Goal: Transaction & Acquisition: Book appointment/travel/reservation

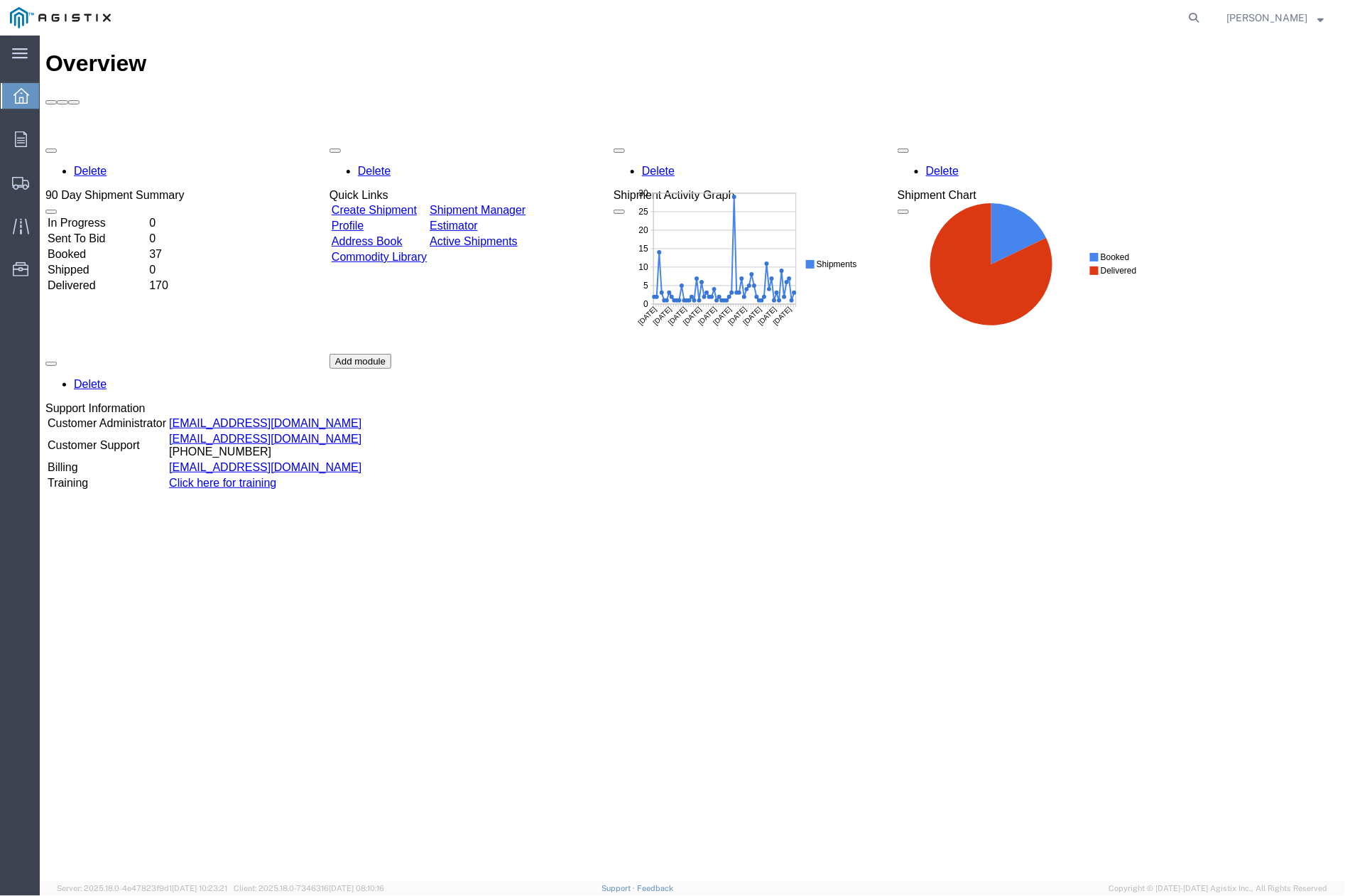
click at [1214, 9] on nav "[PERSON_NAME]" at bounding box center [677, 18] width 1335 height 35
click at [1204, 18] on icon at bounding box center [1195, 18] width 20 height 20
paste input "53668463"
type input "53668463"
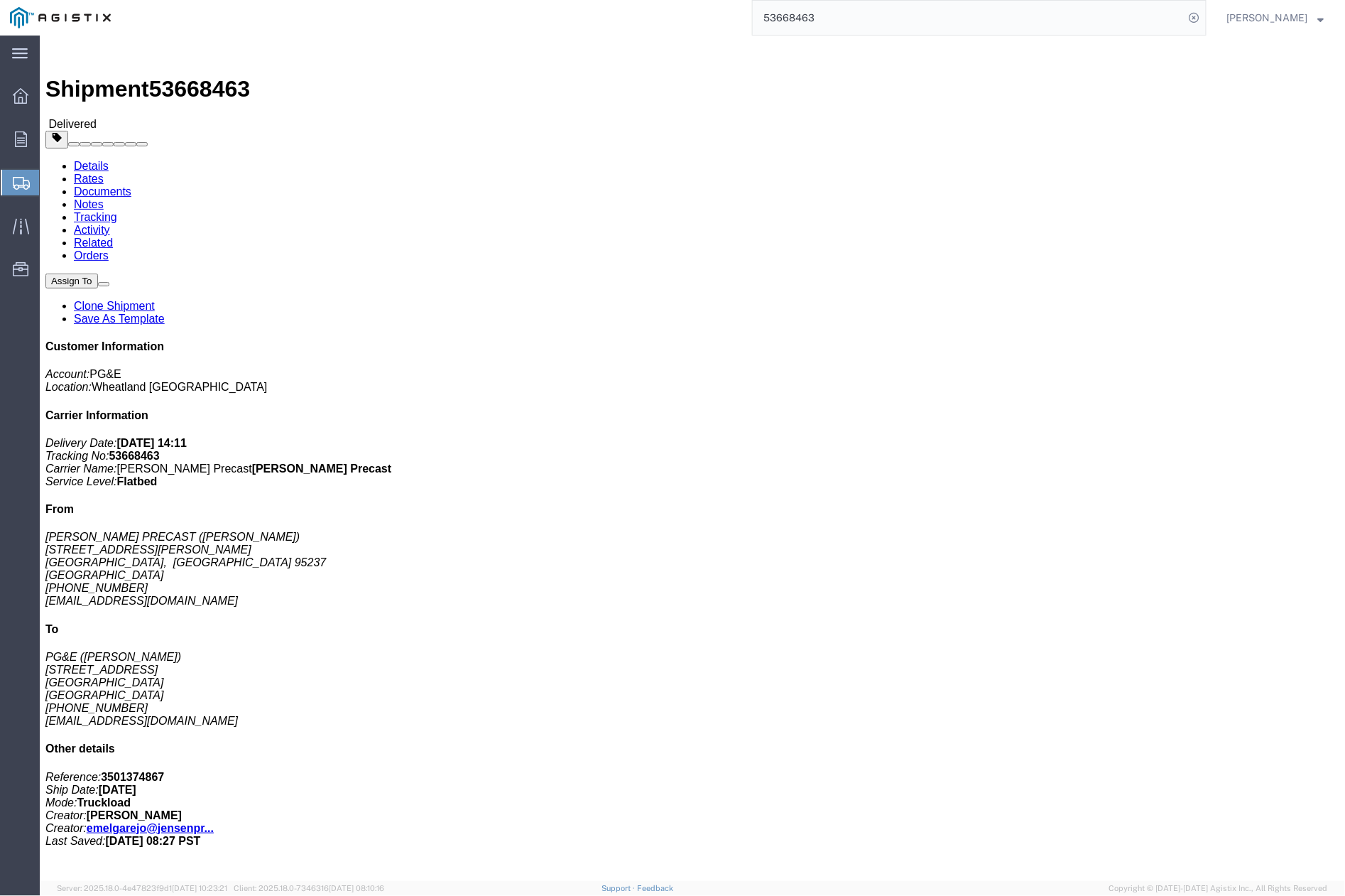
click div "Broker Add Broker Edit Brokers Broker Vendor Name Select A. Duie Pyle Inc AAA C…"
click h4 "Customer Information"
click h2 "Shipment Detail"
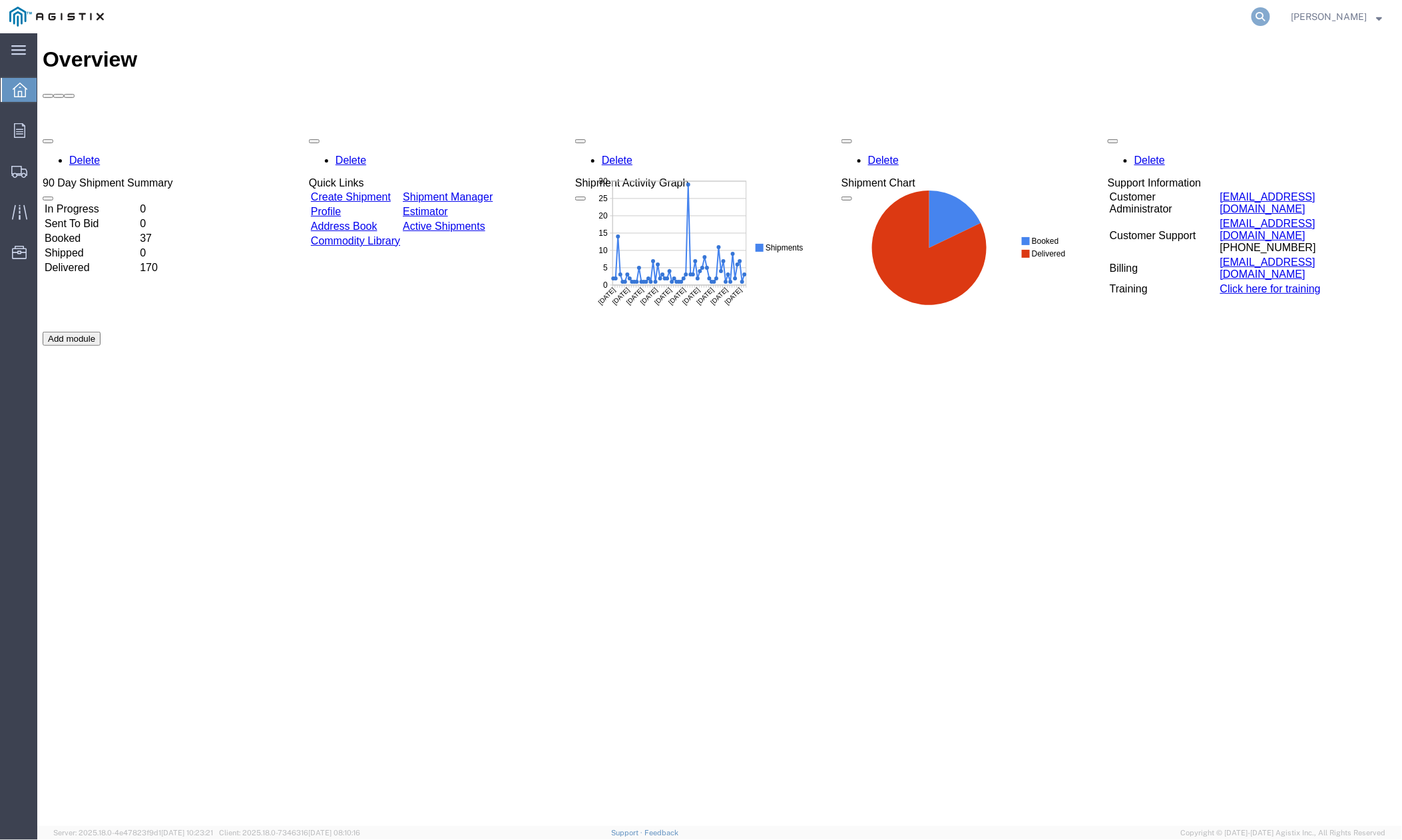
click at [1263, 19] on icon at bounding box center [1261, 16] width 19 height 19
paste input "55002926"
type input "55002926"
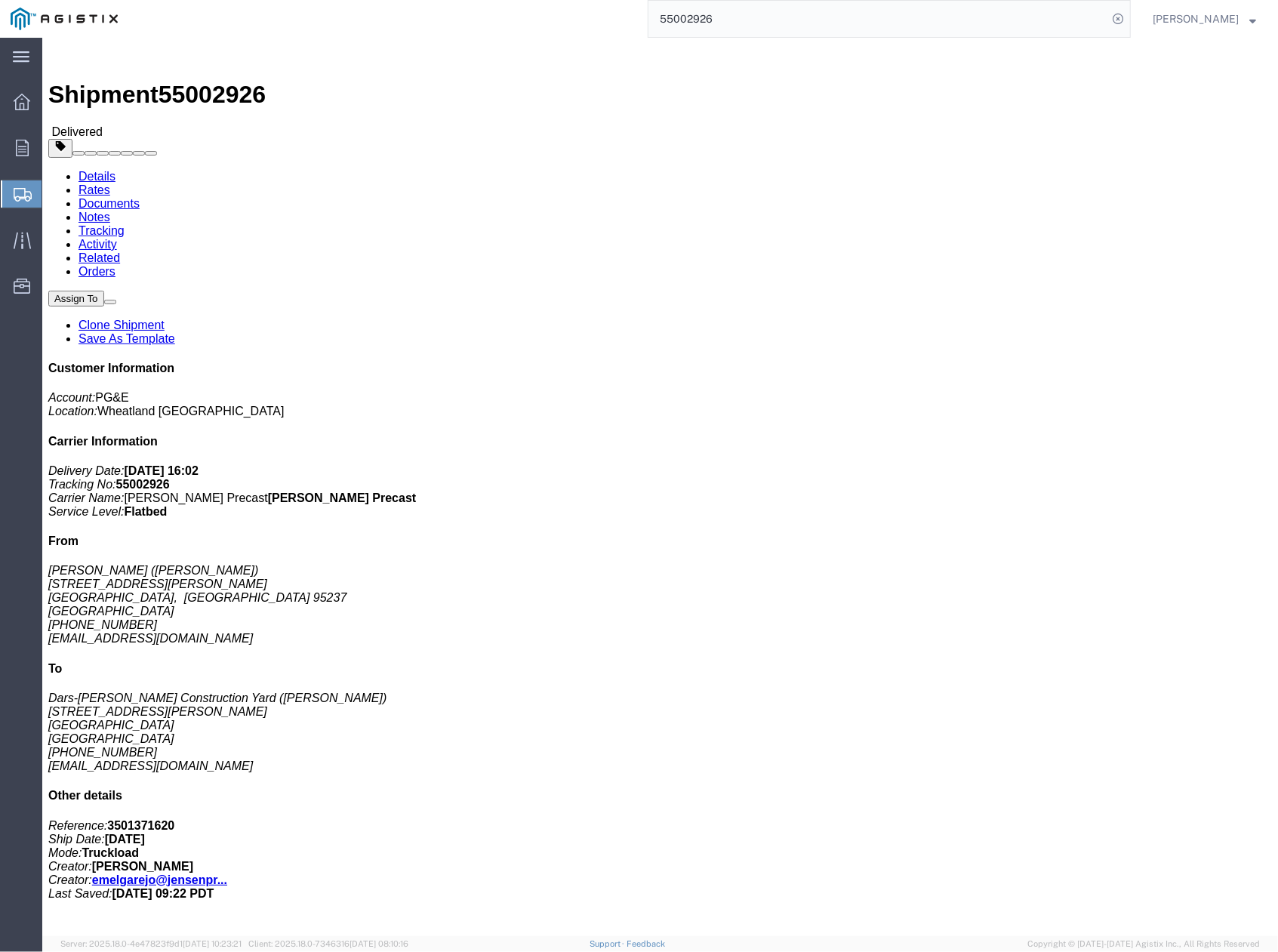
click h4 "Routing & Vehicle Information"
click div "Leg 1 - Truckload Vehicle 1: Flat Bed Number of trucks: 1"
click link "Clone Shipment"
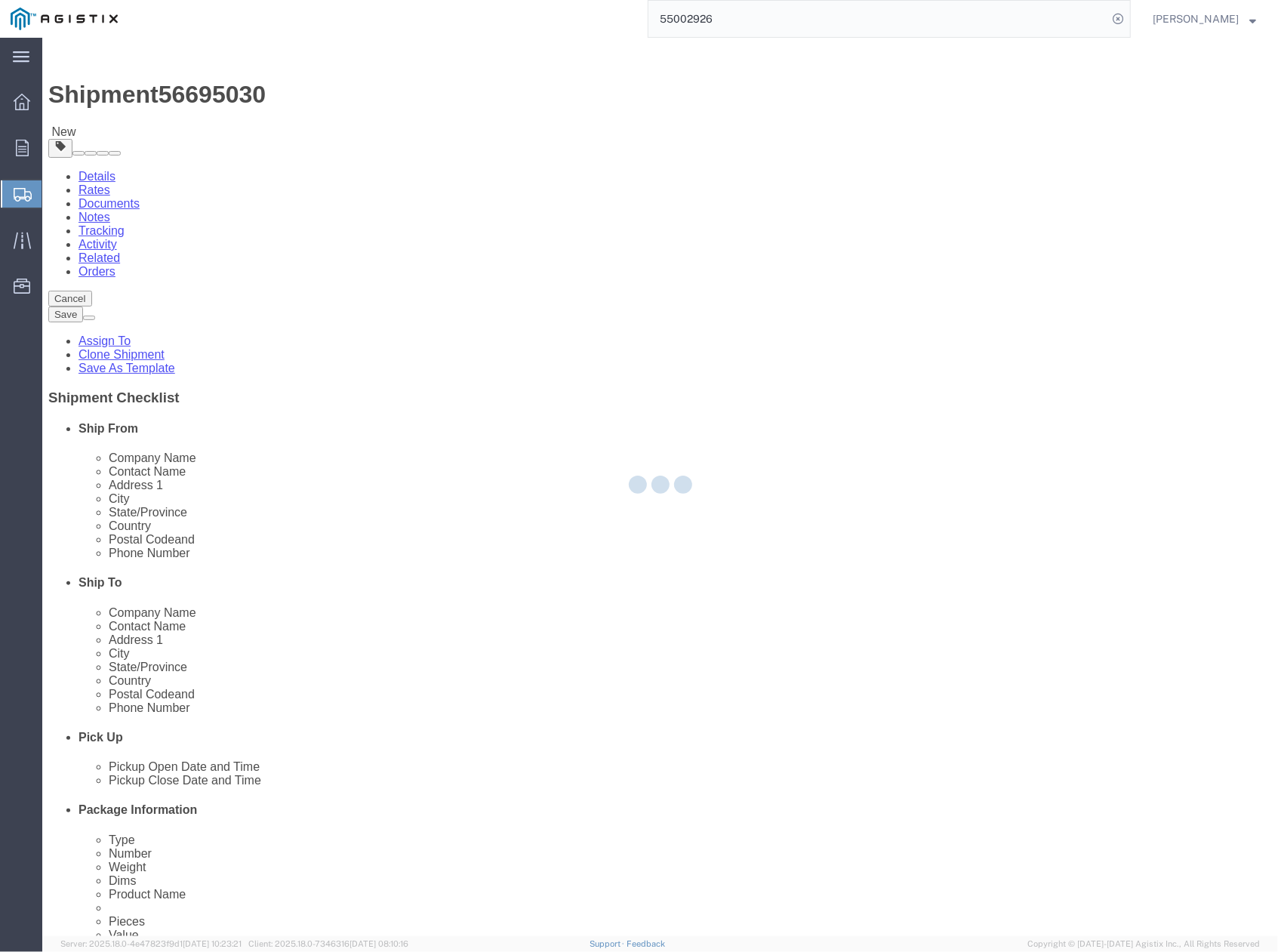
select select
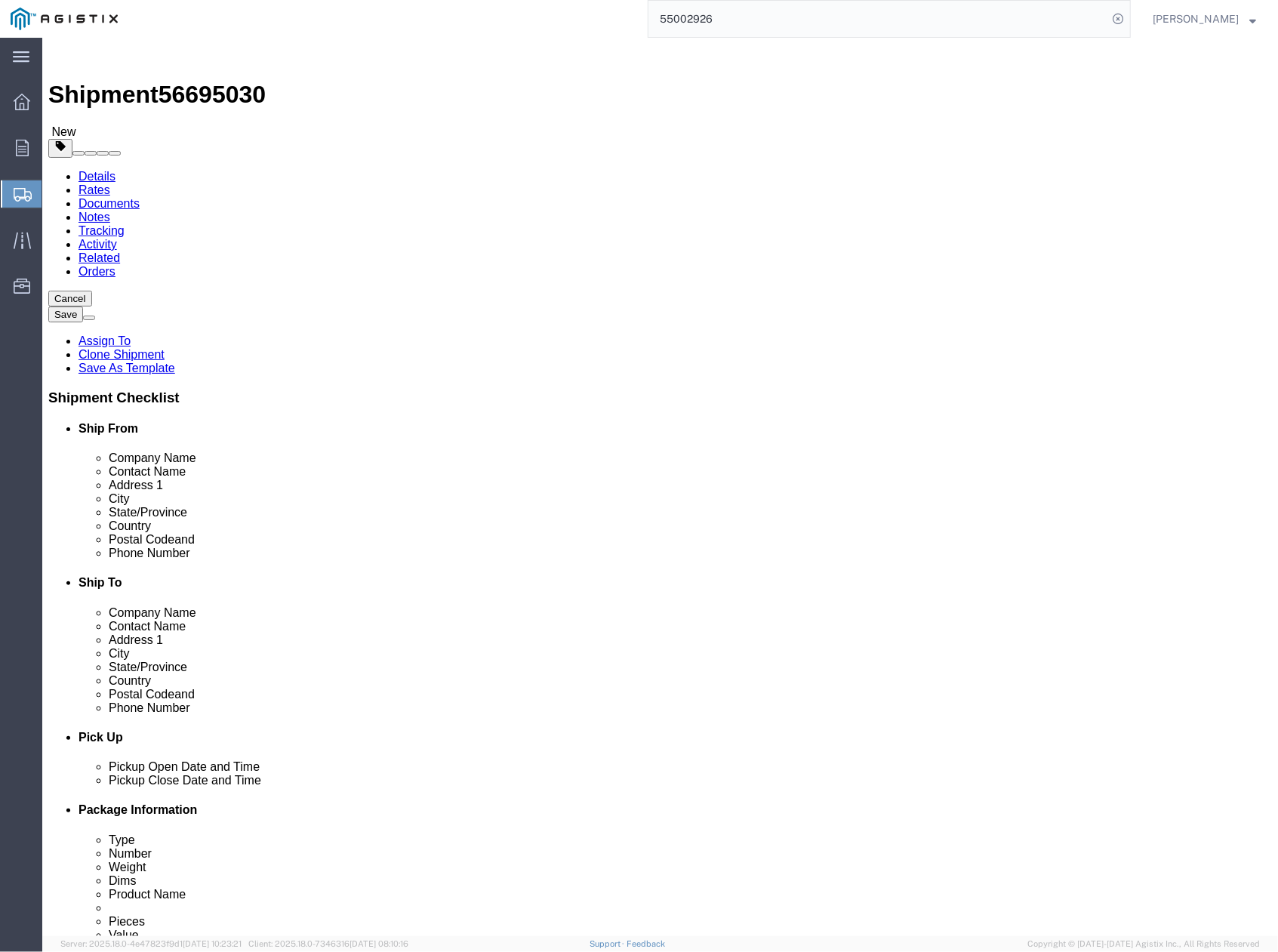
drag, startPoint x: 738, startPoint y: 441, endPoint x: 635, endPoint y: 443, distance: 103.0
click div "[PERSON_NAME]"
paste input "[PERSON_NAME]"
type input "[PERSON_NAME]"
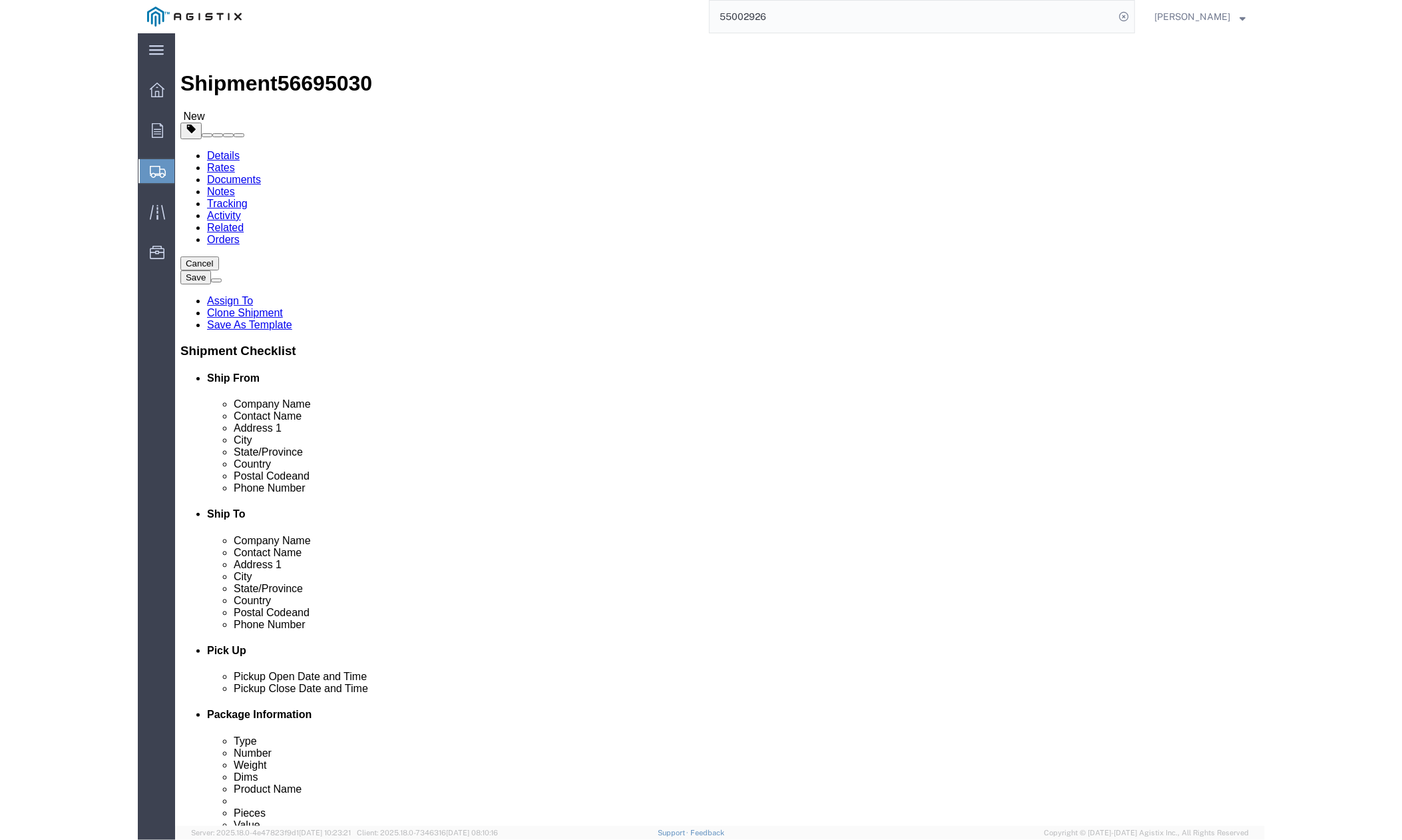
scroll to position [89, 0]
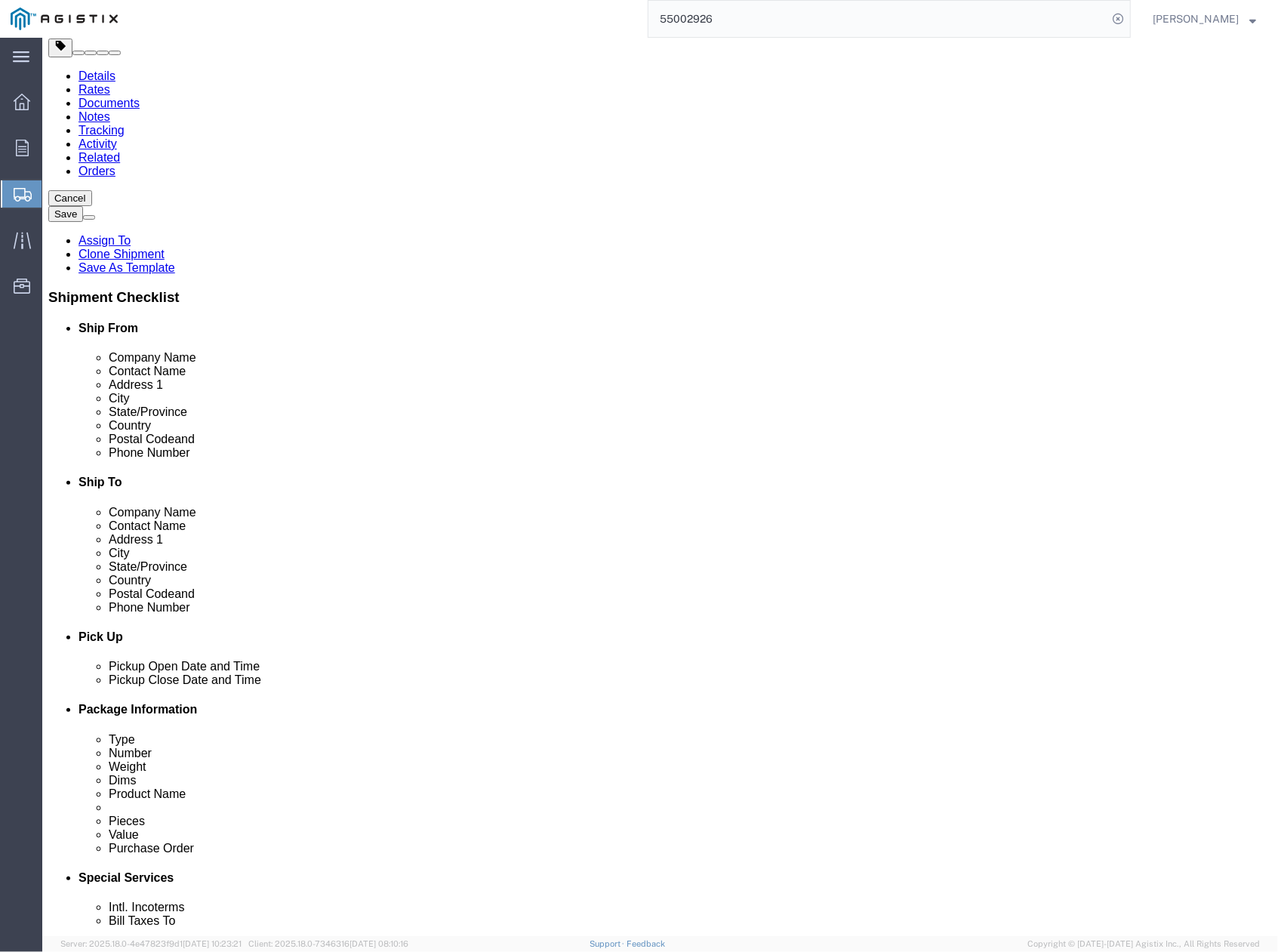
drag, startPoint x: 747, startPoint y: 543, endPoint x: 654, endPoint y: 543, distance: 93.0
click div "[PHONE_NUMBER]"
paste input "6681"
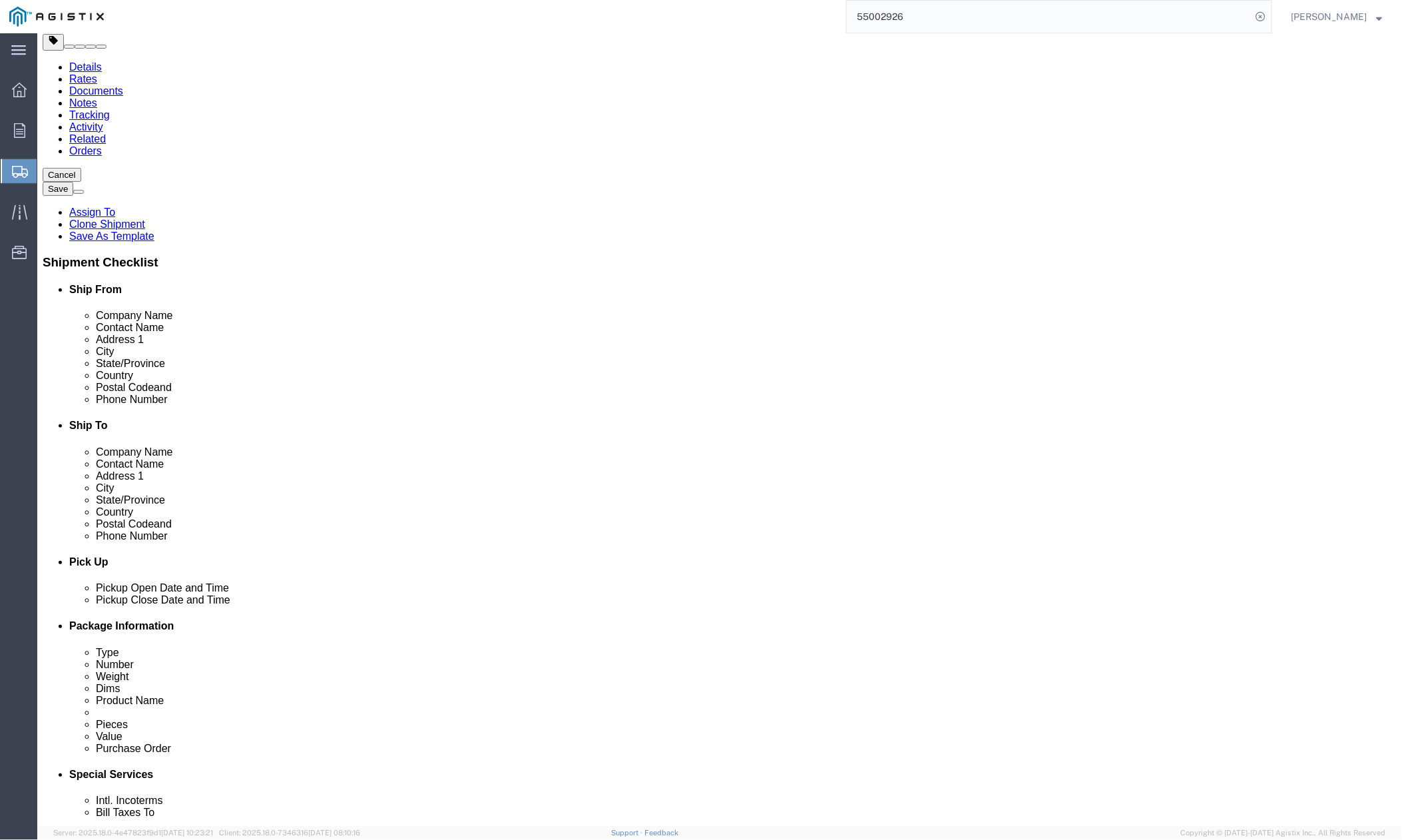
type input "[PHONE_NUMBER]"
drag, startPoint x: 752, startPoint y: 527, endPoint x: 861, endPoint y: 511, distance: 110.2
click input "checkbox"
checkbox input "false"
drag, startPoint x: 924, startPoint y: 502, endPoint x: 722, endPoint y: 500, distance: 202.0
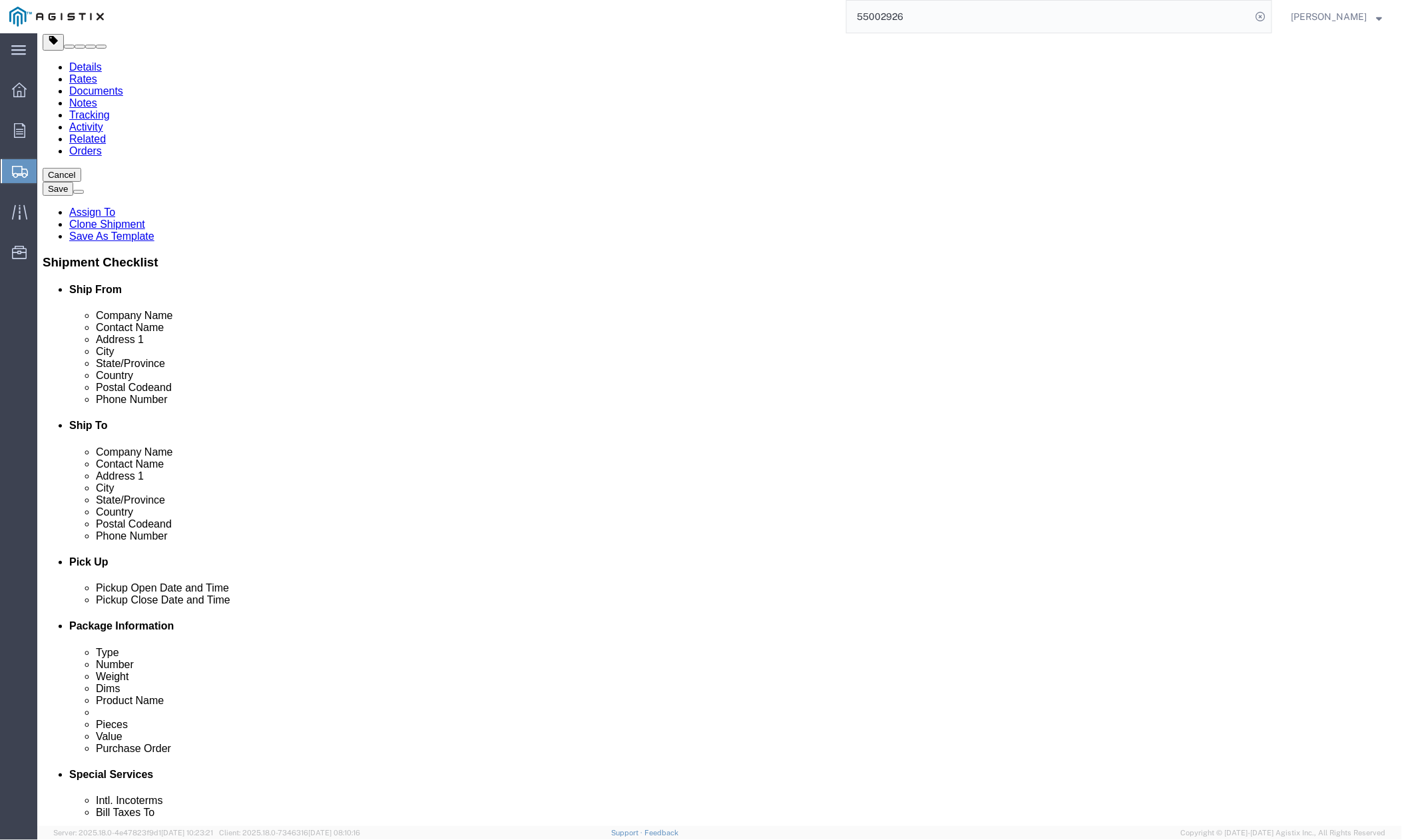
click div "Email [EMAIL_ADDRESS][DOMAIN_NAME]"
paste input "[PERSON_NAME] <[EMAIL_ADDRESS][DOMAIN_NAME]>"
drag, startPoint x: 828, startPoint y: 496, endPoint x: 775, endPoint y: 497, distance: 53.0
click input "[PERSON_NAME] <[EMAIL_ADDRESS][DOMAIN_NAME]"
type input "[EMAIL_ADDRESS][DOMAIN_NAME]"
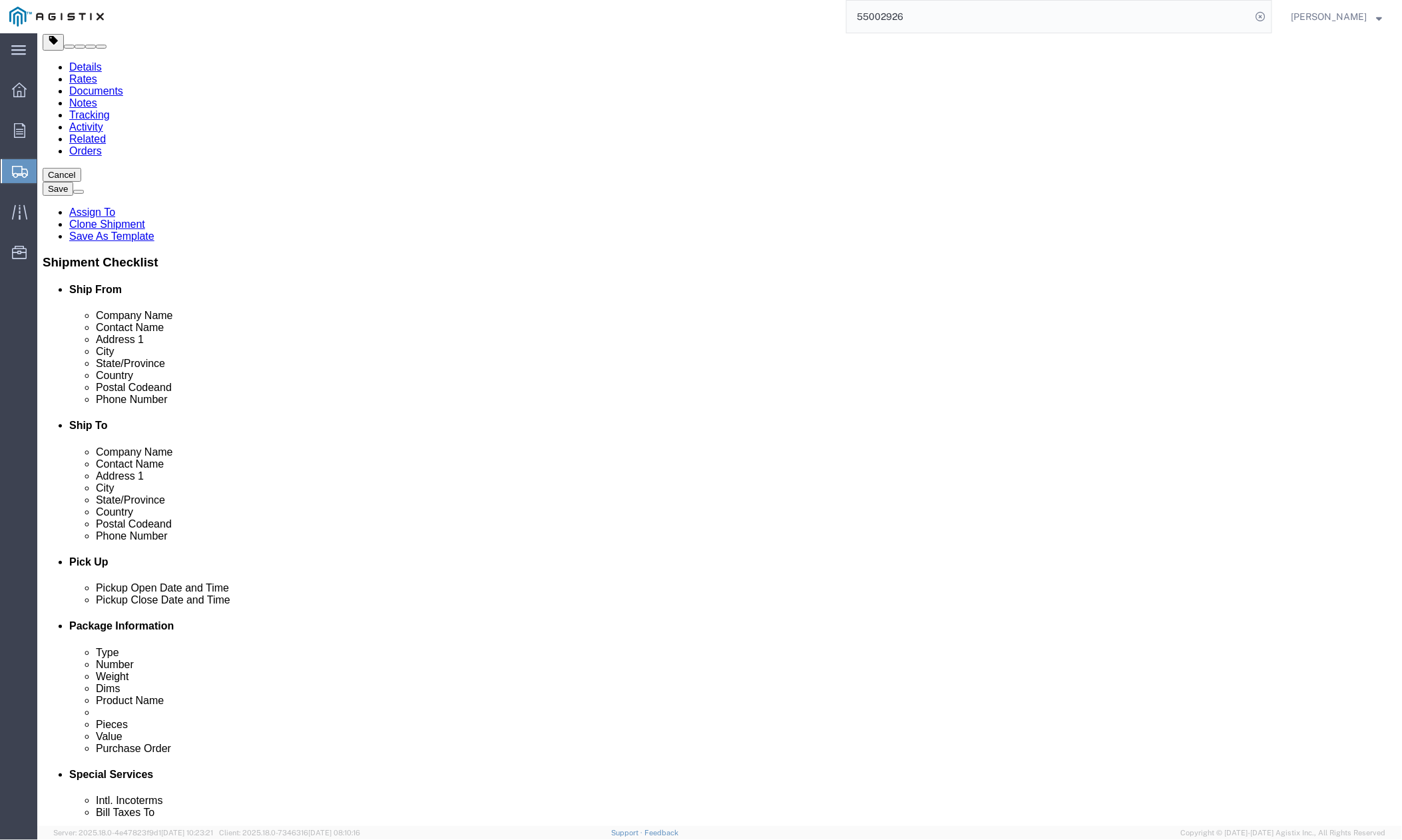
click input "checkbox"
checkbox input "true"
click label "Address 2"
drag, startPoint x: 333, startPoint y: 294, endPoint x: 170, endPoint y: 285, distance: 163.2
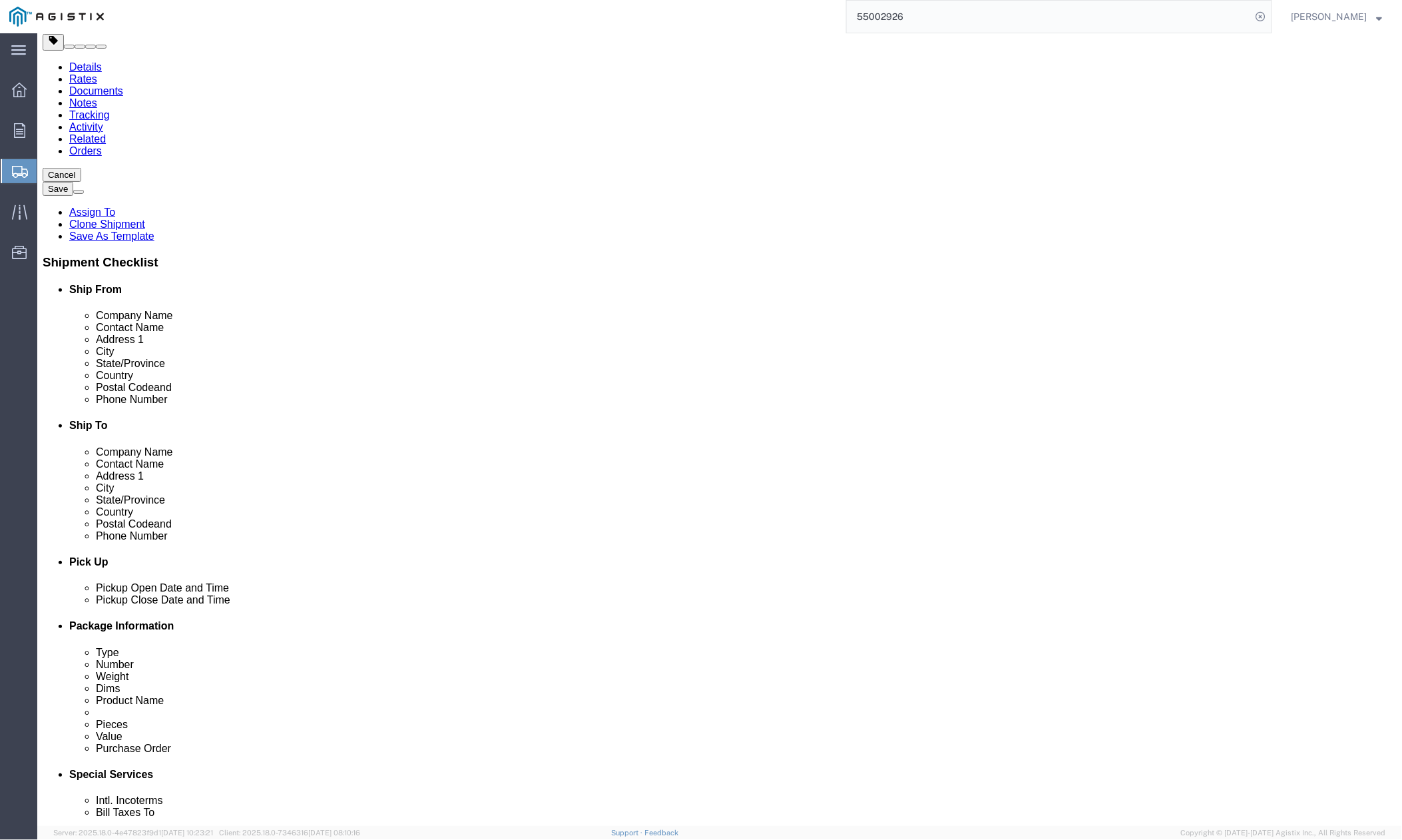
click div "Location My Profile Location (OBSOLETE) [PERSON_NAME] SC - GC TRAILER (OBSOLETE…"
type input "es"
drag, startPoint x: 283, startPoint y: 324, endPoint x: 301, endPoint y: 318, distance: 19.0
click p "- [PERSON_NAME] PRECAST - ([PERSON_NAME]) [STREET_ADDRESS][PERSON_NAME]"
select select
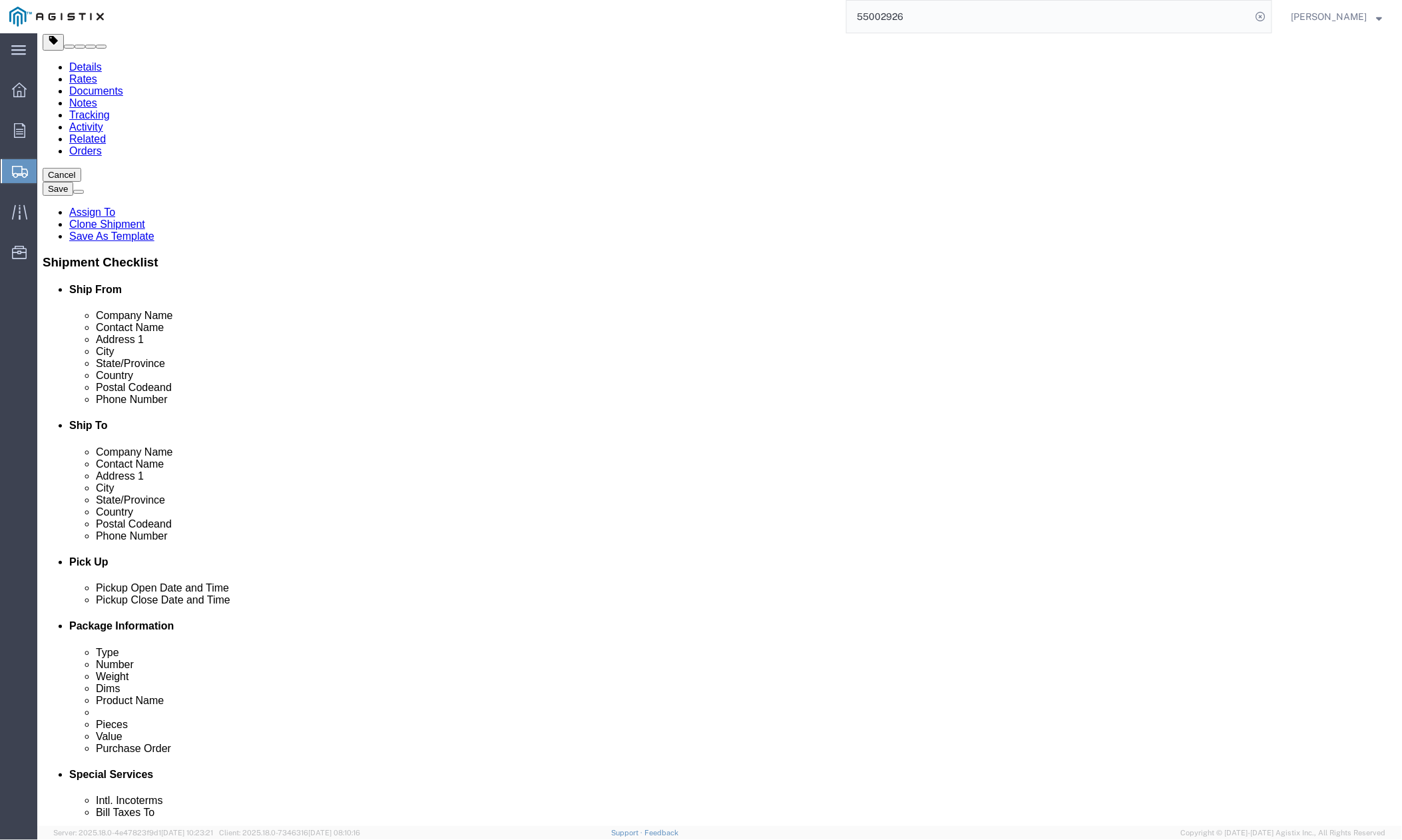
type input "[PERSON_NAME]"
type input "[PHONE_NUMBER]"
type input "[EMAIL_ADDRESS][DOMAIN_NAME]"
select select "CA"
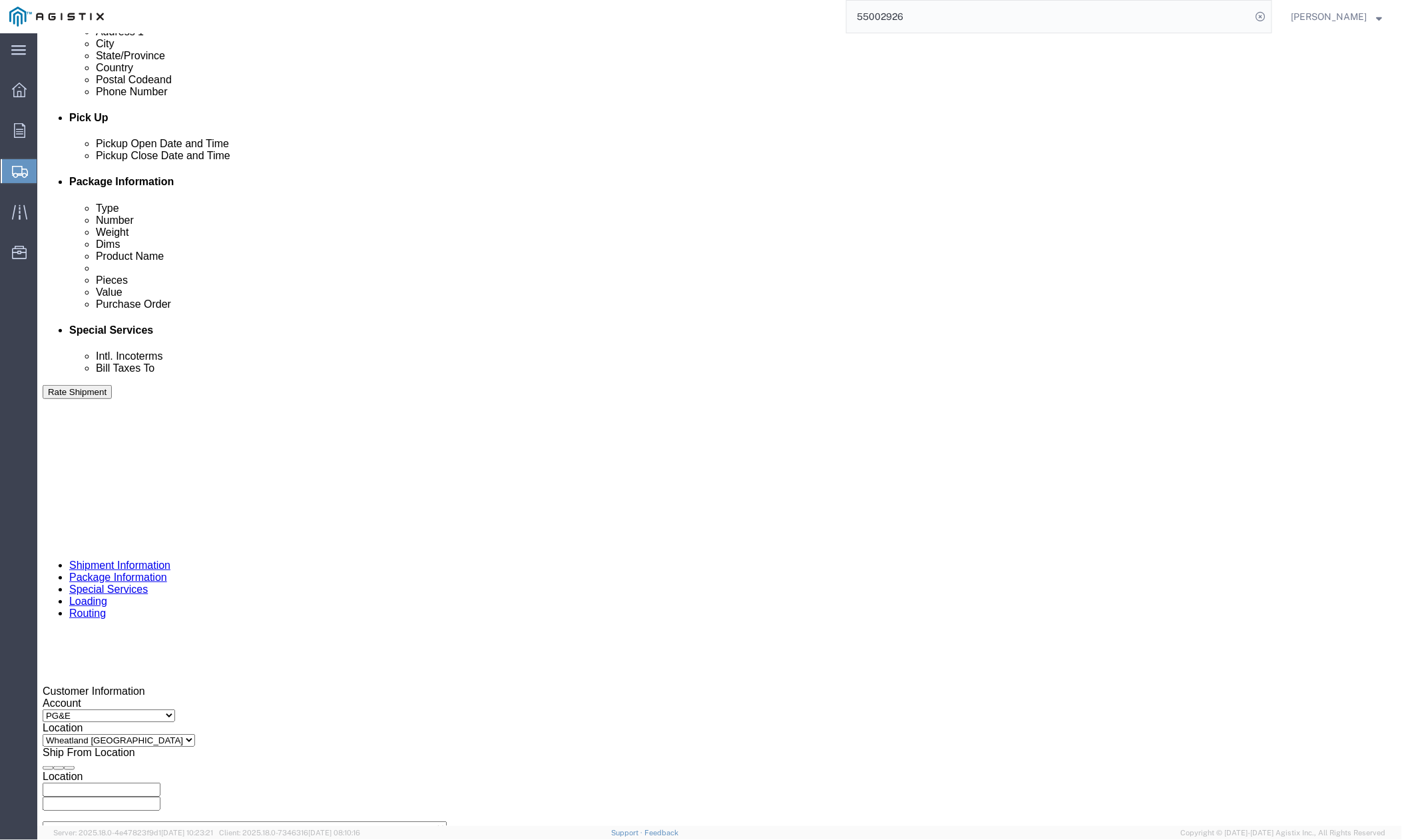
scroll to position [622, 0]
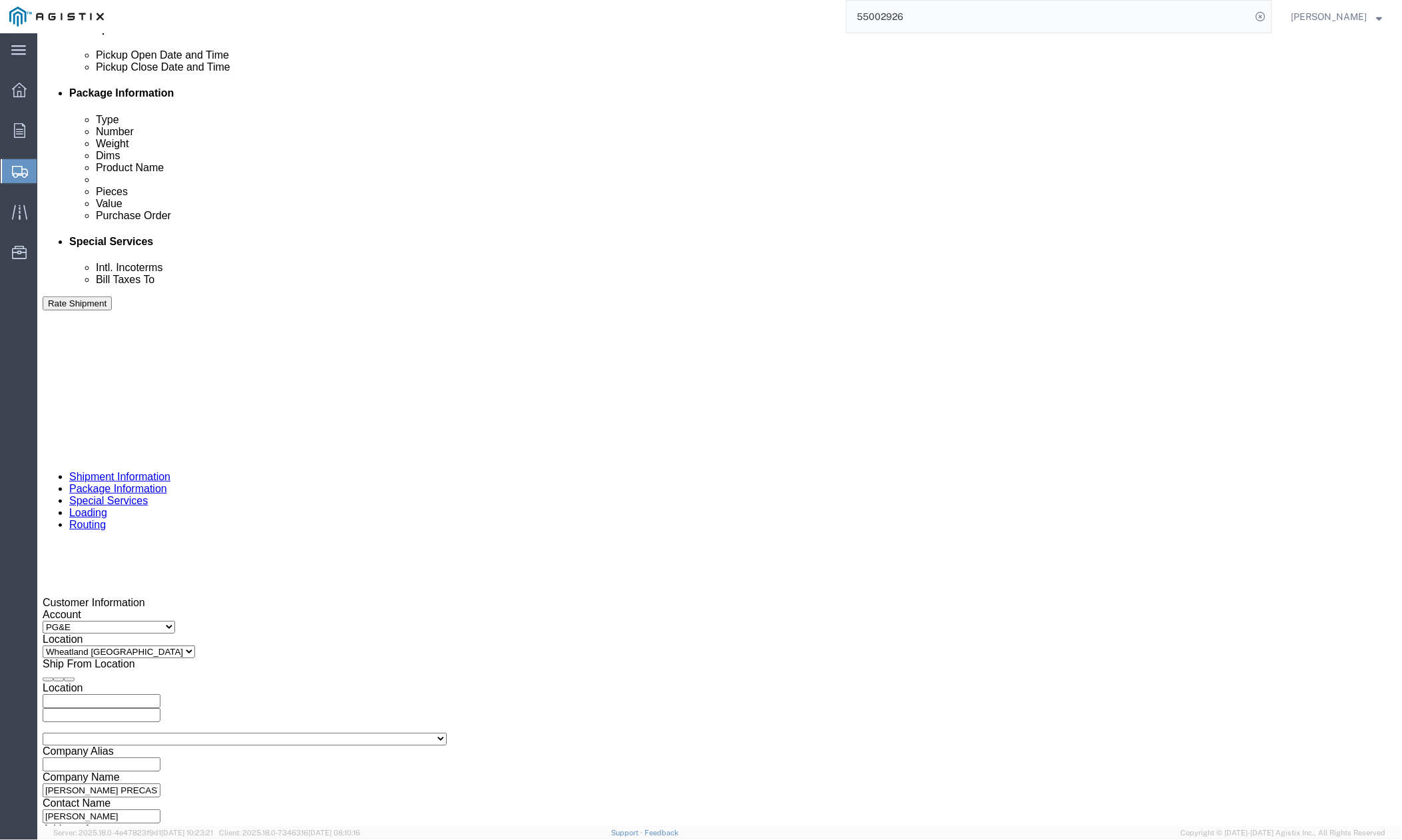
type input "[PERSON_NAME]"
click div "[DATE] 5:00 PM"
click div "Pickup Date: Pickup Start Date Pickup Start Time Pickup Open Date and Time [DAT…"
click div
click button "Apply"
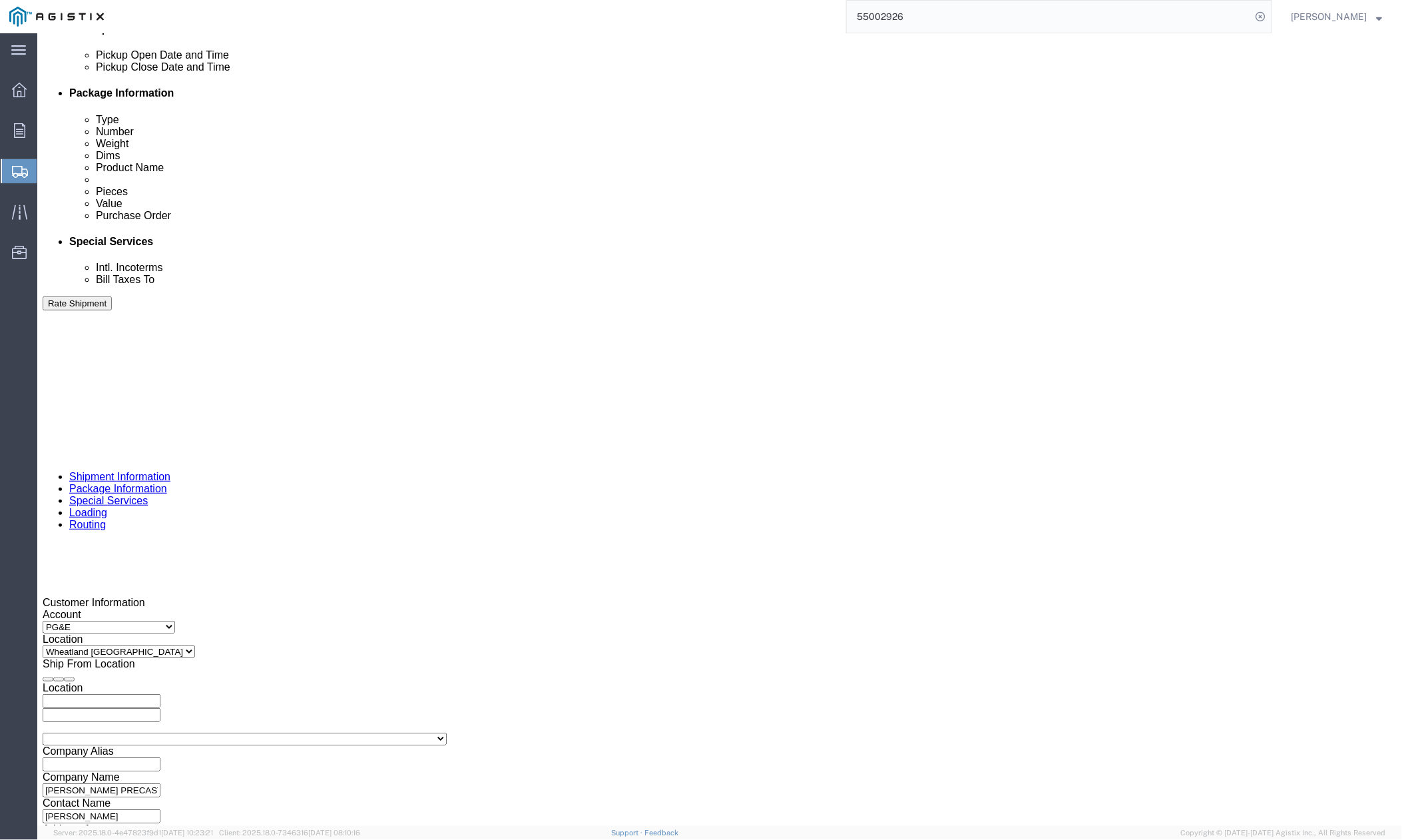
click div
click button "Apply"
click icon "button"
drag, startPoint x: 272, startPoint y: 525, endPoint x: 203, endPoint y: 522, distance: 69.1
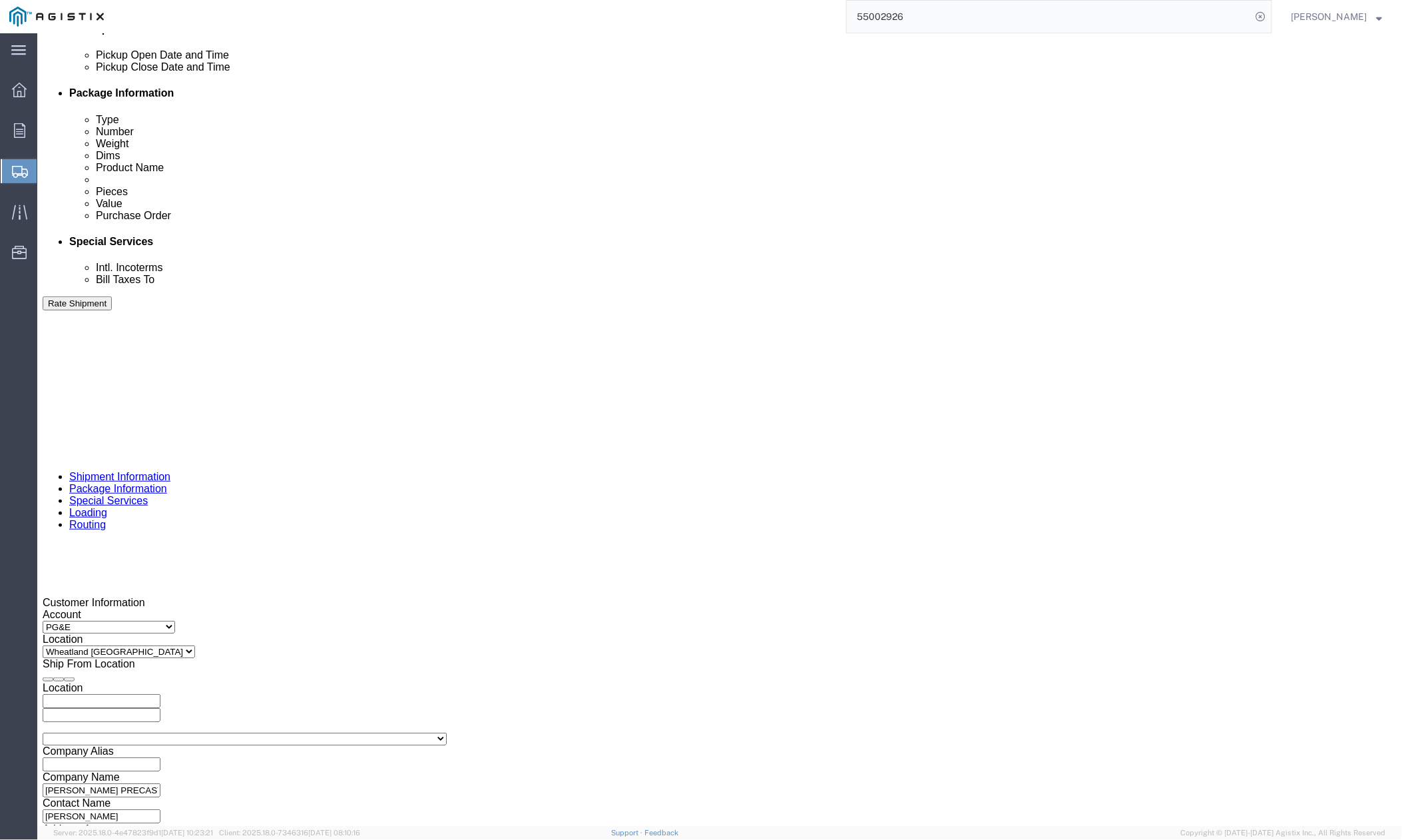
click div "Select Account Type Activity ID Airline Appointment Number ASN Batch Request # …"
paste input "419311"
type input "3501419311"
drag, startPoint x: 582, startPoint y: 524, endPoint x: 547, endPoint y: 528, distance: 35.2
click input "369462"
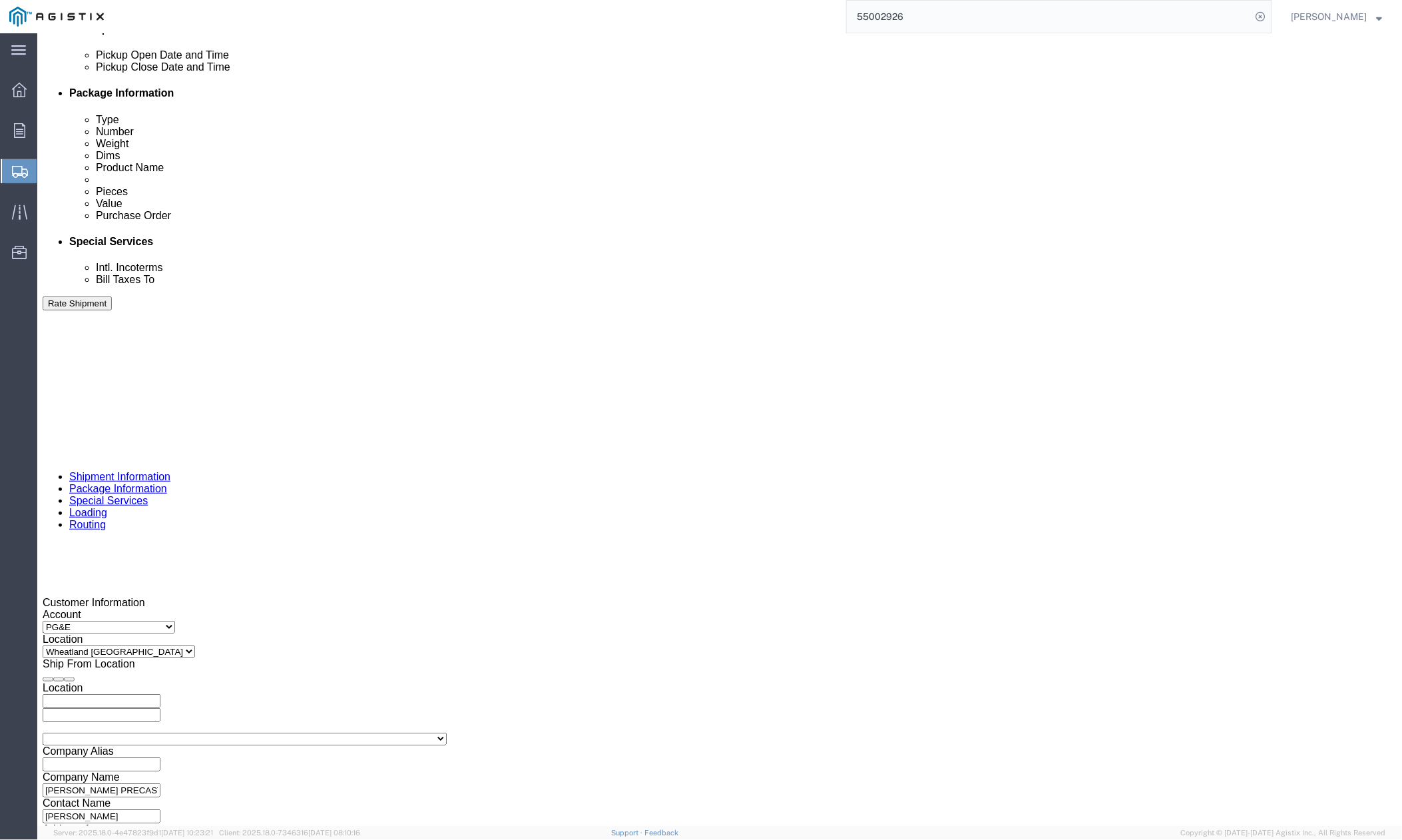
paste input "406419"
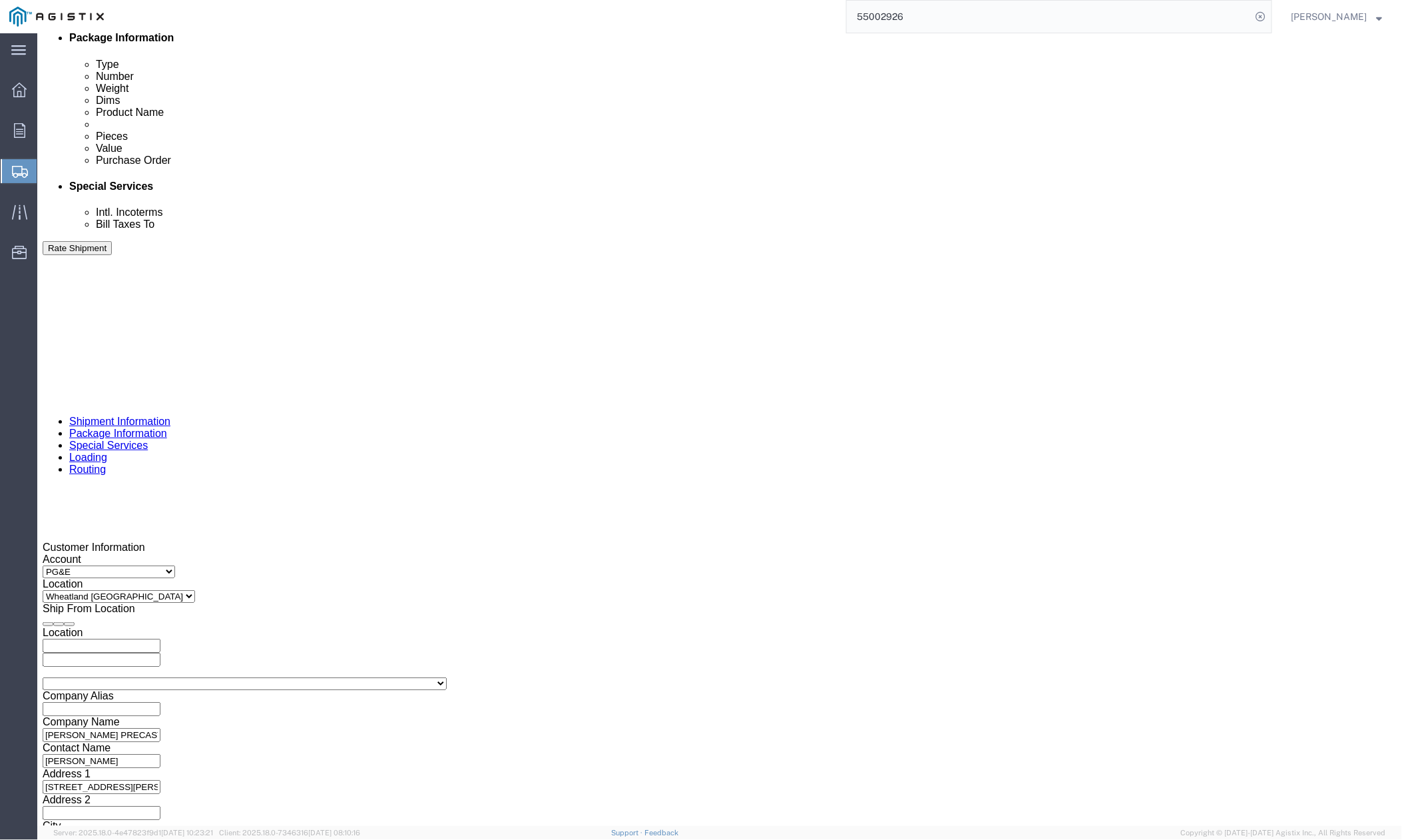
type input "406419"
click button "Continue"
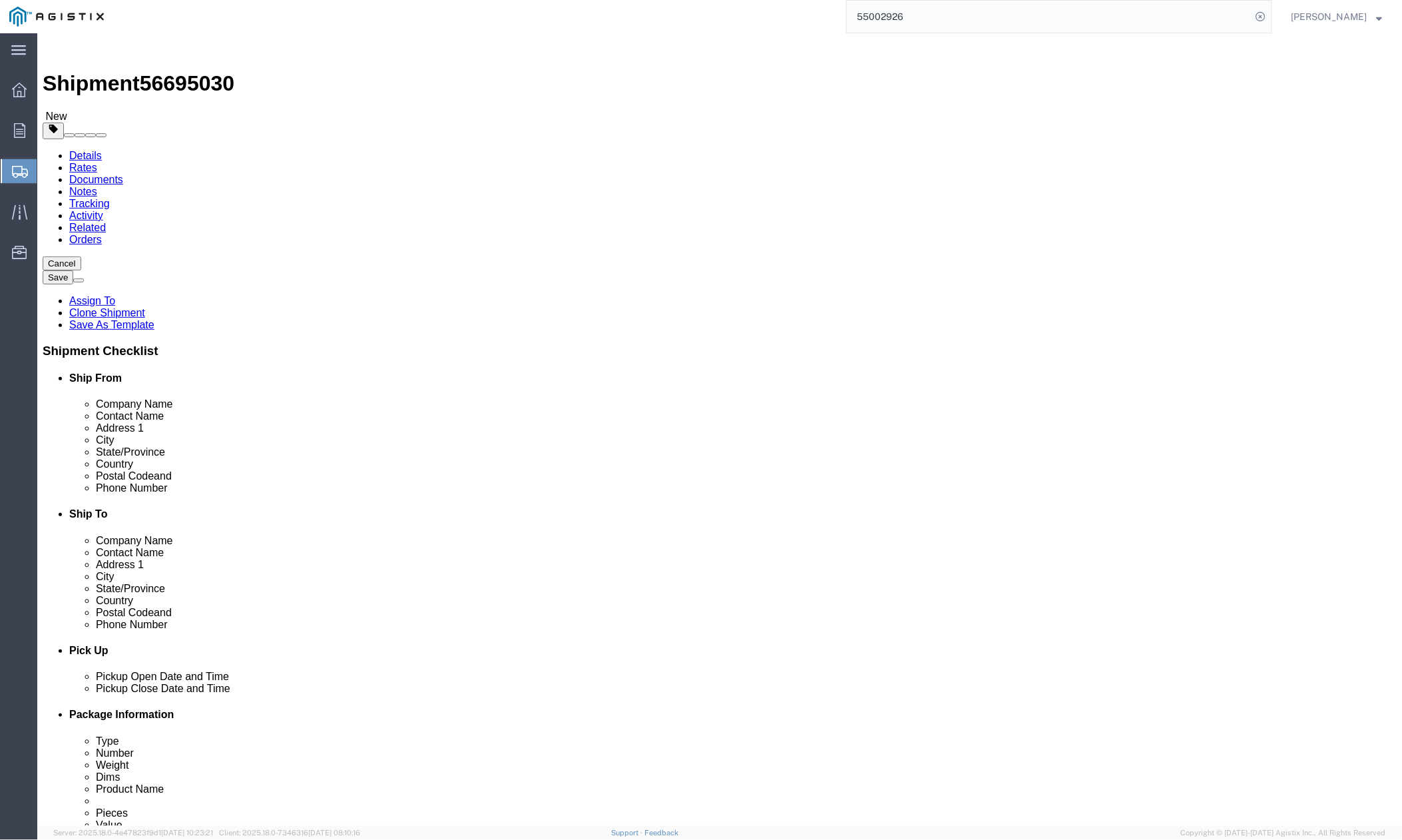
drag, startPoint x: 237, startPoint y: 306, endPoint x: 195, endPoint y: 309, distance: 42.1
click div "Dimensions Length 36.00 x Width 60.00 x Height 42.00 Select cm ft in"
type input "48"
drag, startPoint x: 1005, startPoint y: 722, endPoint x: 1359, endPoint y: 770, distance: 357.2
click div "Shipment 56695030 New Details Rates Documents Notes Tracking Activity Related O…"
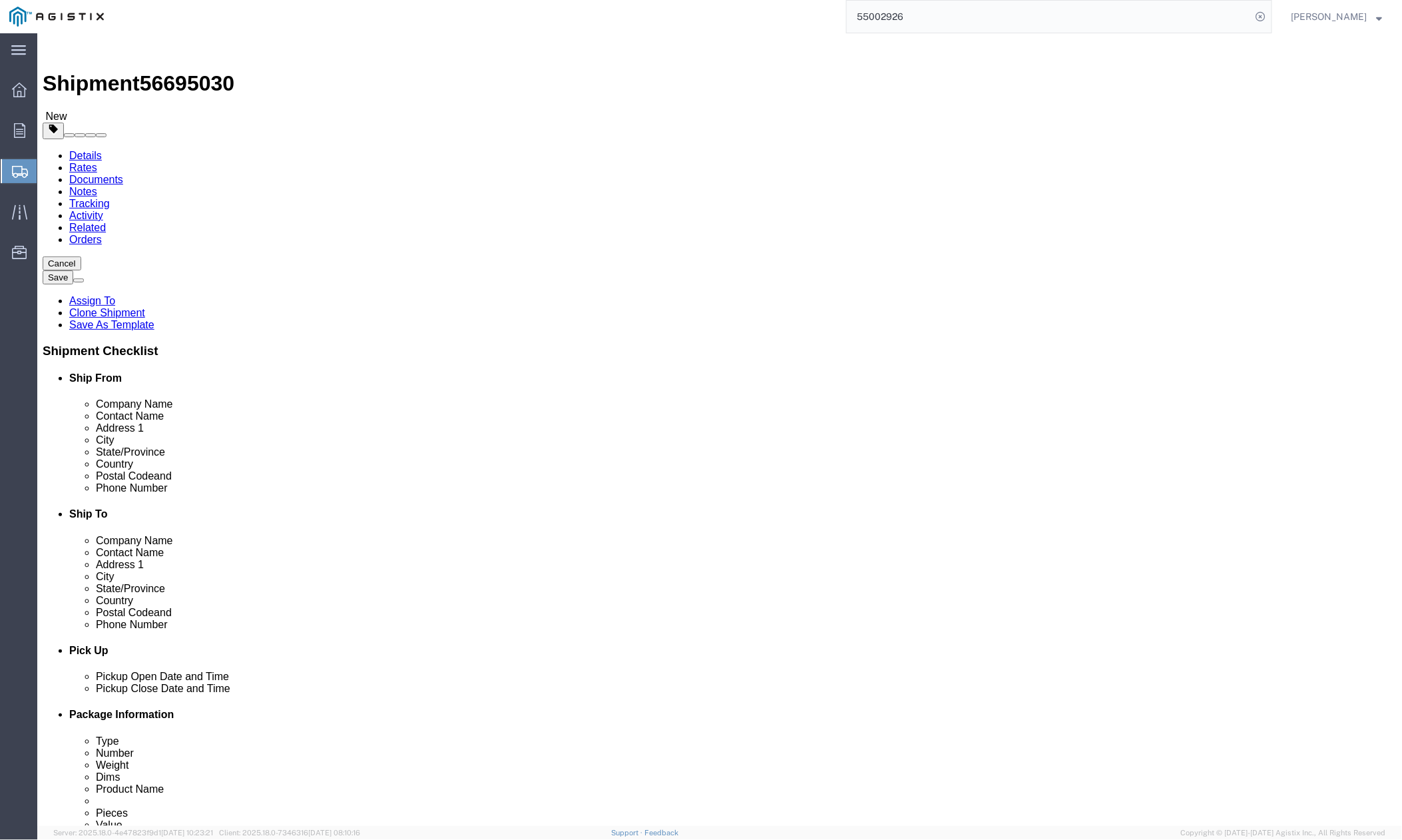
drag, startPoint x: 317, startPoint y: 303, endPoint x: 279, endPoint y: 308, distance: 38.3
click input "60.00"
type input "78"
drag, startPoint x: 384, startPoint y: 313, endPoint x: 342, endPoint y: 318, distance: 42.3
click div "Length 48 x Width 78 x Height 42.00 Select cm ft in"
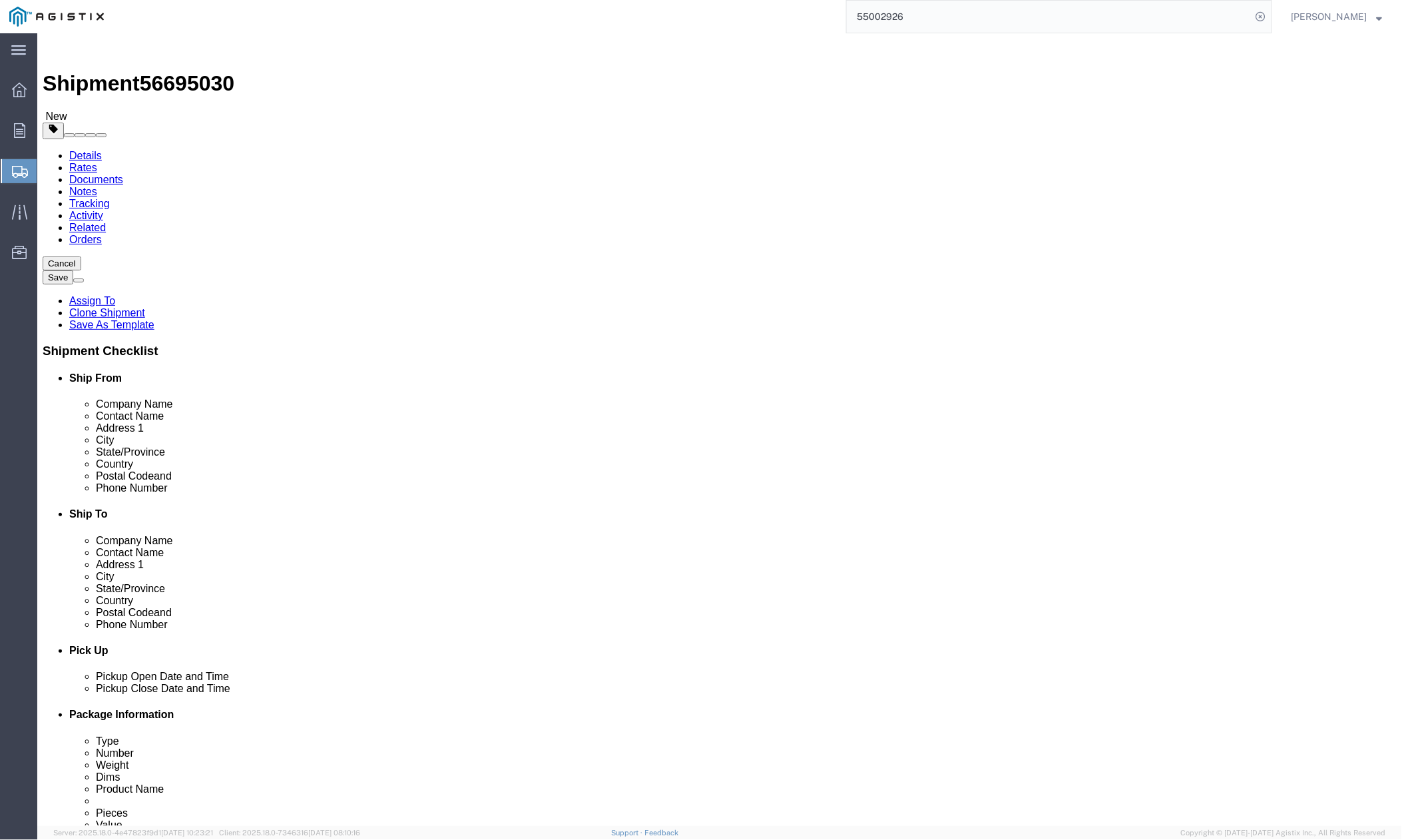
type input "10"
drag, startPoint x: 246, startPoint y: 336, endPoint x: 190, endPoint y: 351, distance: 58.0
click div "Weight 38000.00 Select kgs lbs Ship. t°"
type input "1050"
click dd "7.00 USD"
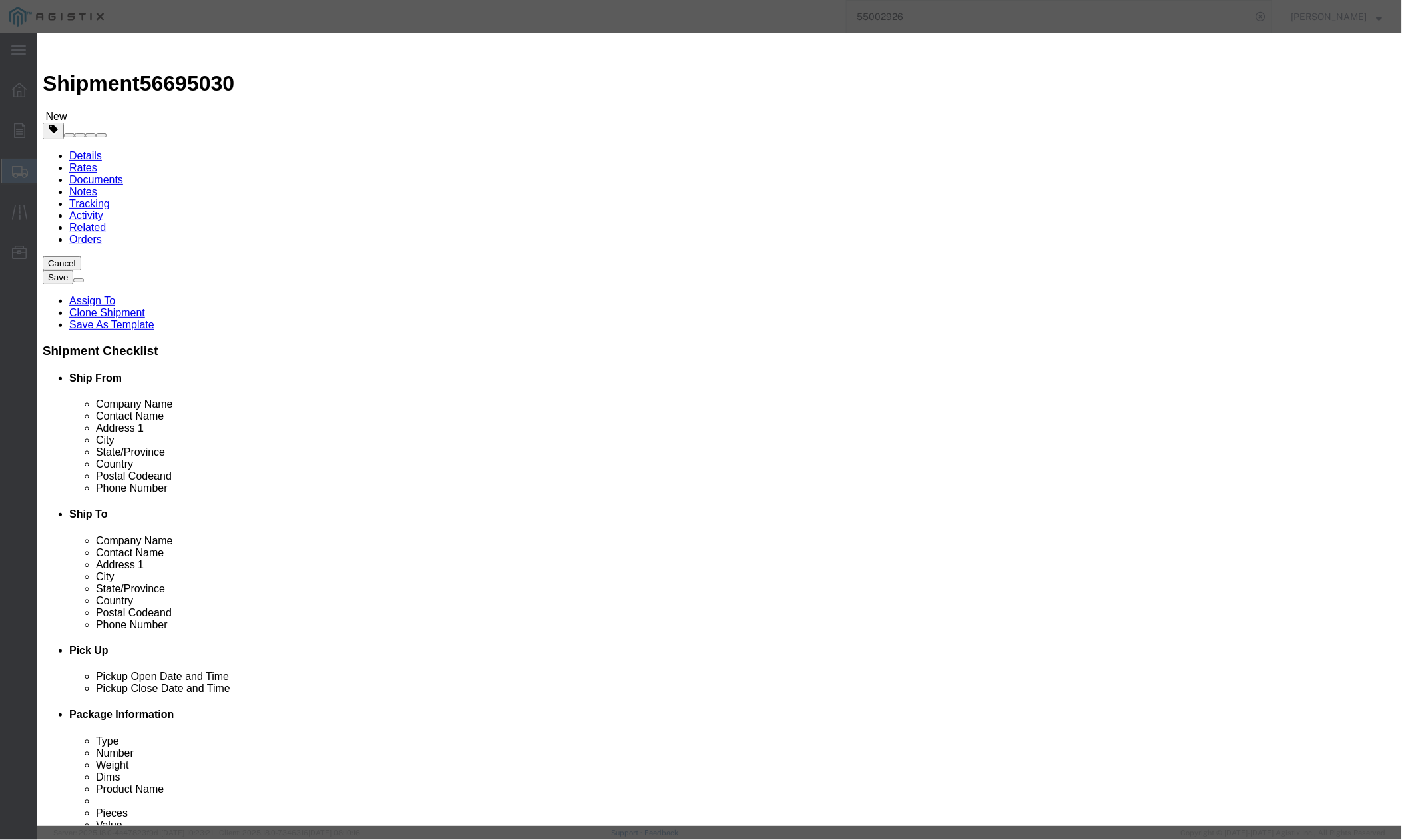
drag, startPoint x: 554, startPoint y: 108, endPoint x: 374, endPoint y: 106, distance: 180.0
click div "Product Name Precast Assembly"
type input "# 6 TRANS FVT COVER"
drag, startPoint x: 441, startPoint y: 130, endPoint x: 420, endPoint y: 130, distance: 21.0
click div "Pieces 7.00 Select Bag Barrels 100Board Feet Bottle Box Blister Pack Carats Can…"
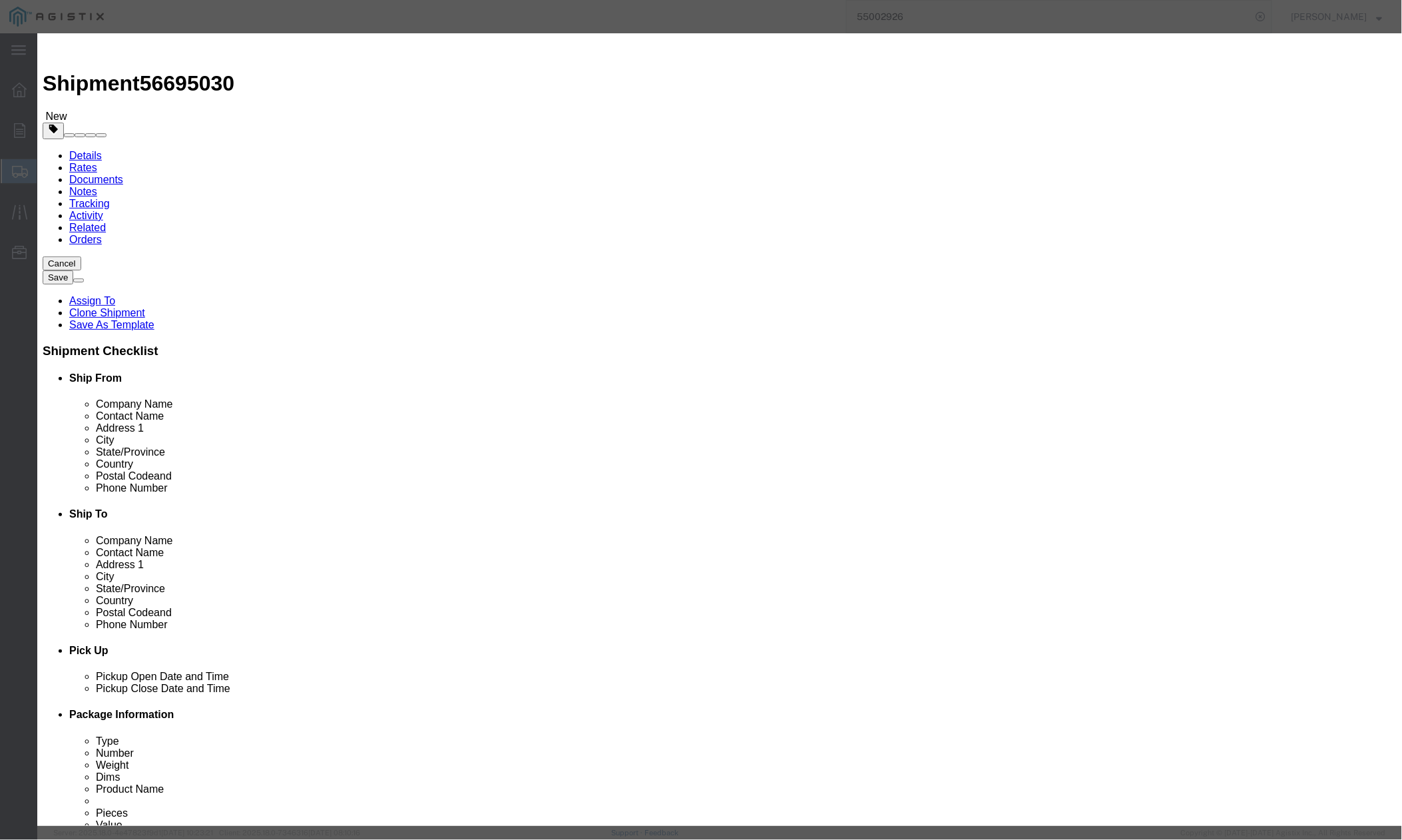
type input "1"
drag, startPoint x: 349, startPoint y: 181, endPoint x: 480, endPoint y: 167, distance: 131.7
click label "Class"
drag, startPoint x: 497, startPoint y: 240, endPoint x: 466, endPoint y: 236, distance: 31.3
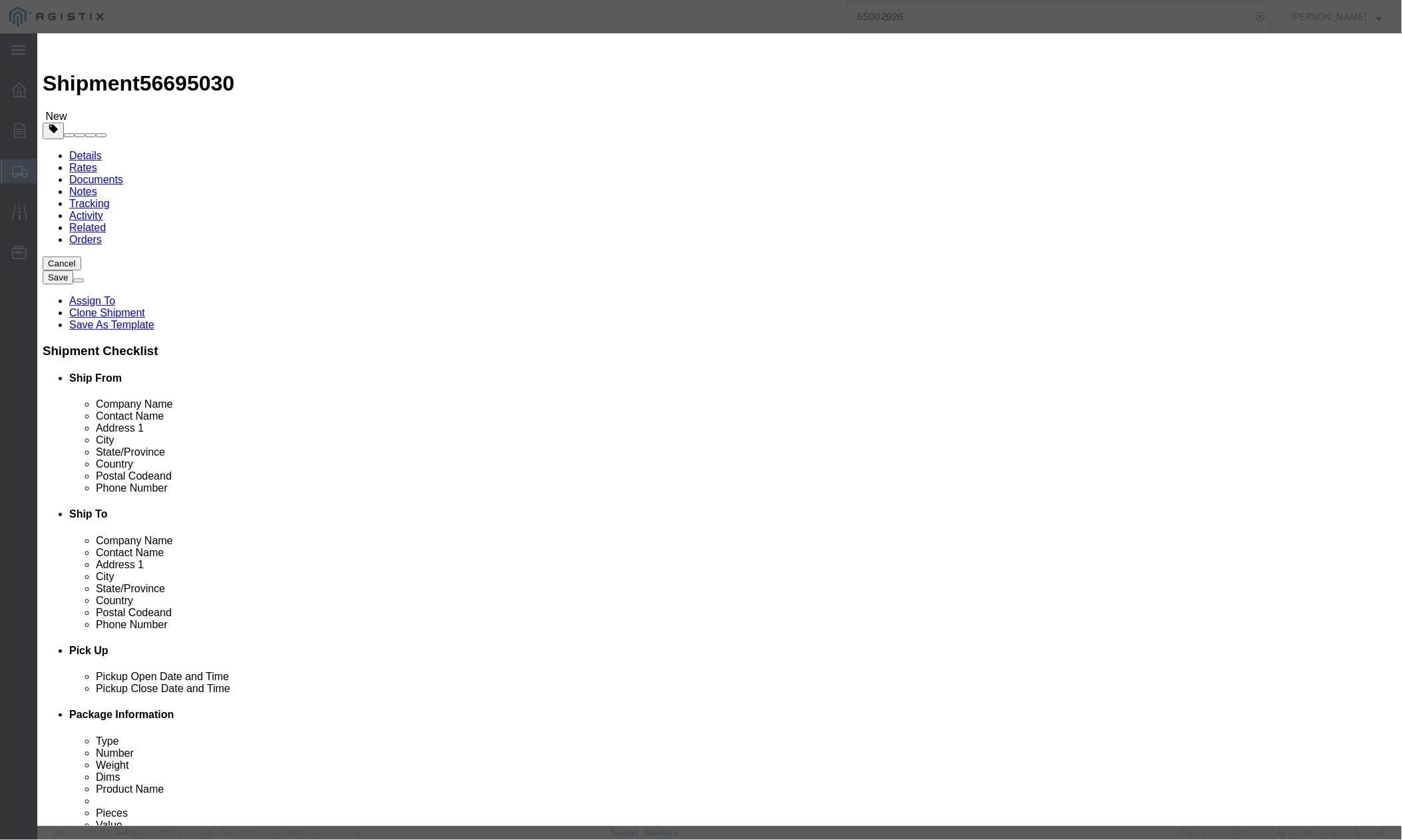
click input "( 02-5601)"
type input "( 36-0148)"
click button "Save & Close"
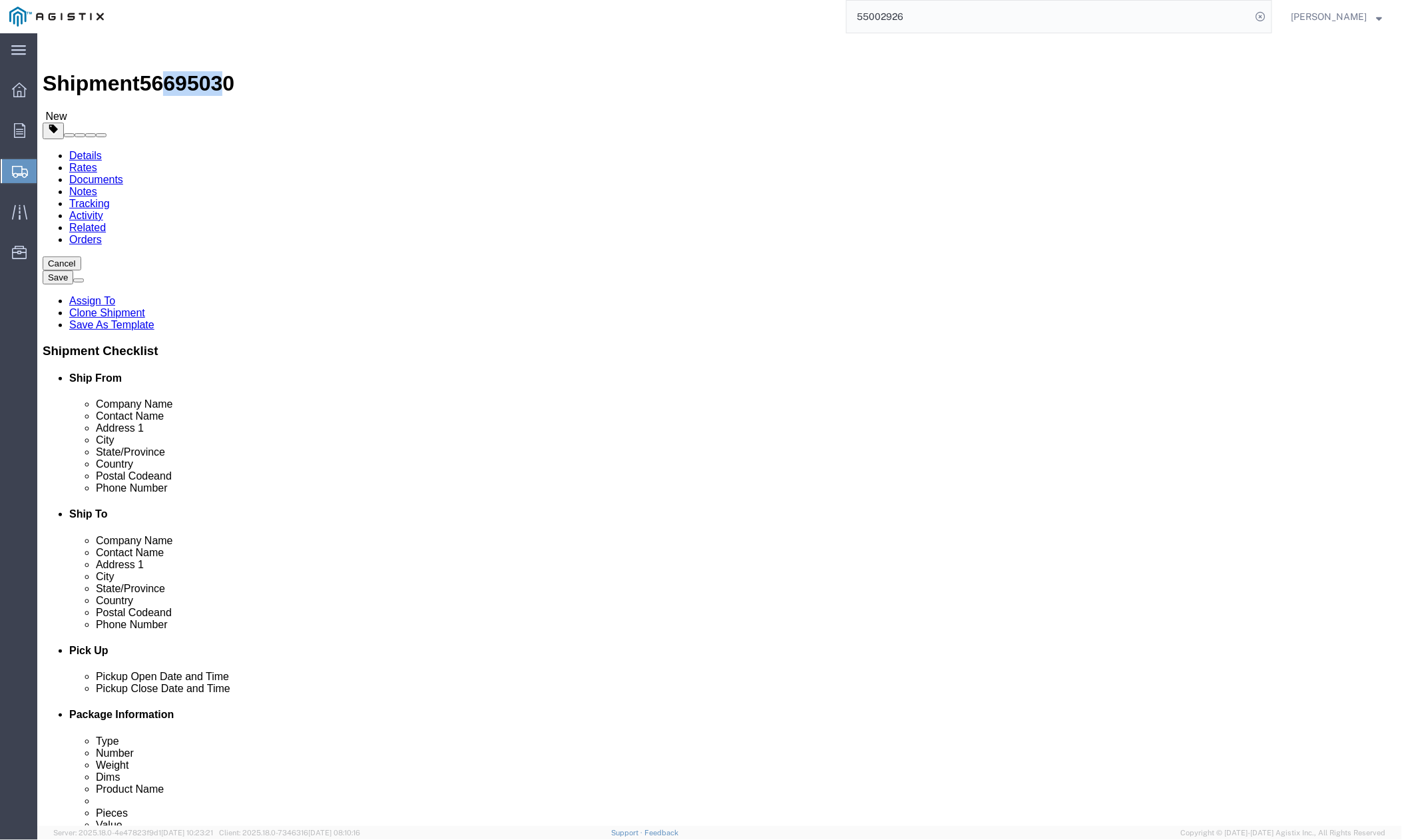
drag, startPoint x: 177, startPoint y: 13, endPoint x: 144, endPoint y: 20, distance: 33.7
click span "56695030"
click div "Shipment 56695030 New"
drag, startPoint x: 174, startPoint y: 17, endPoint x: 113, endPoint y: 21, distance: 61.1
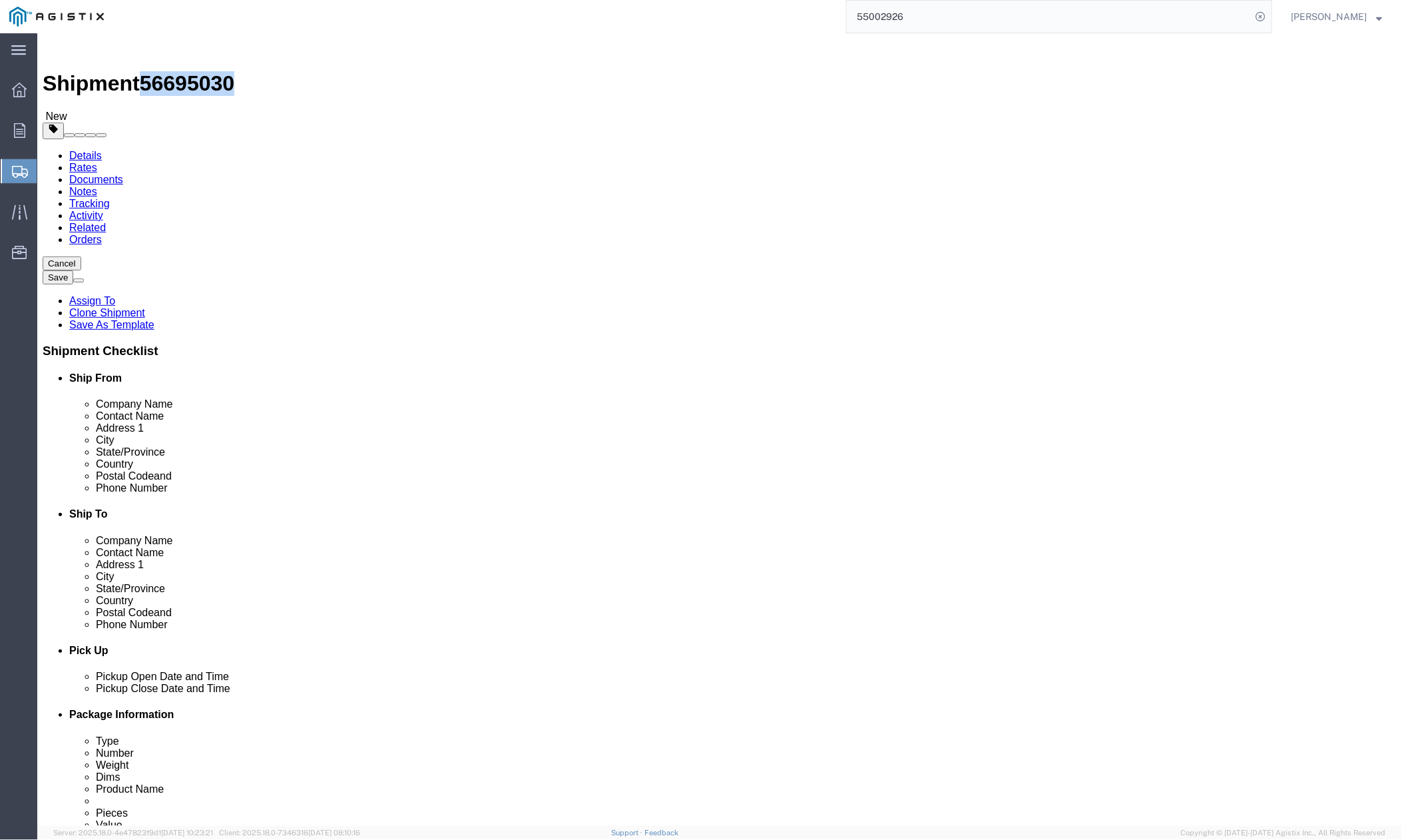
click div "Shipment 56695030 New"
copy span "56695030"
click button "Rate Shipment"
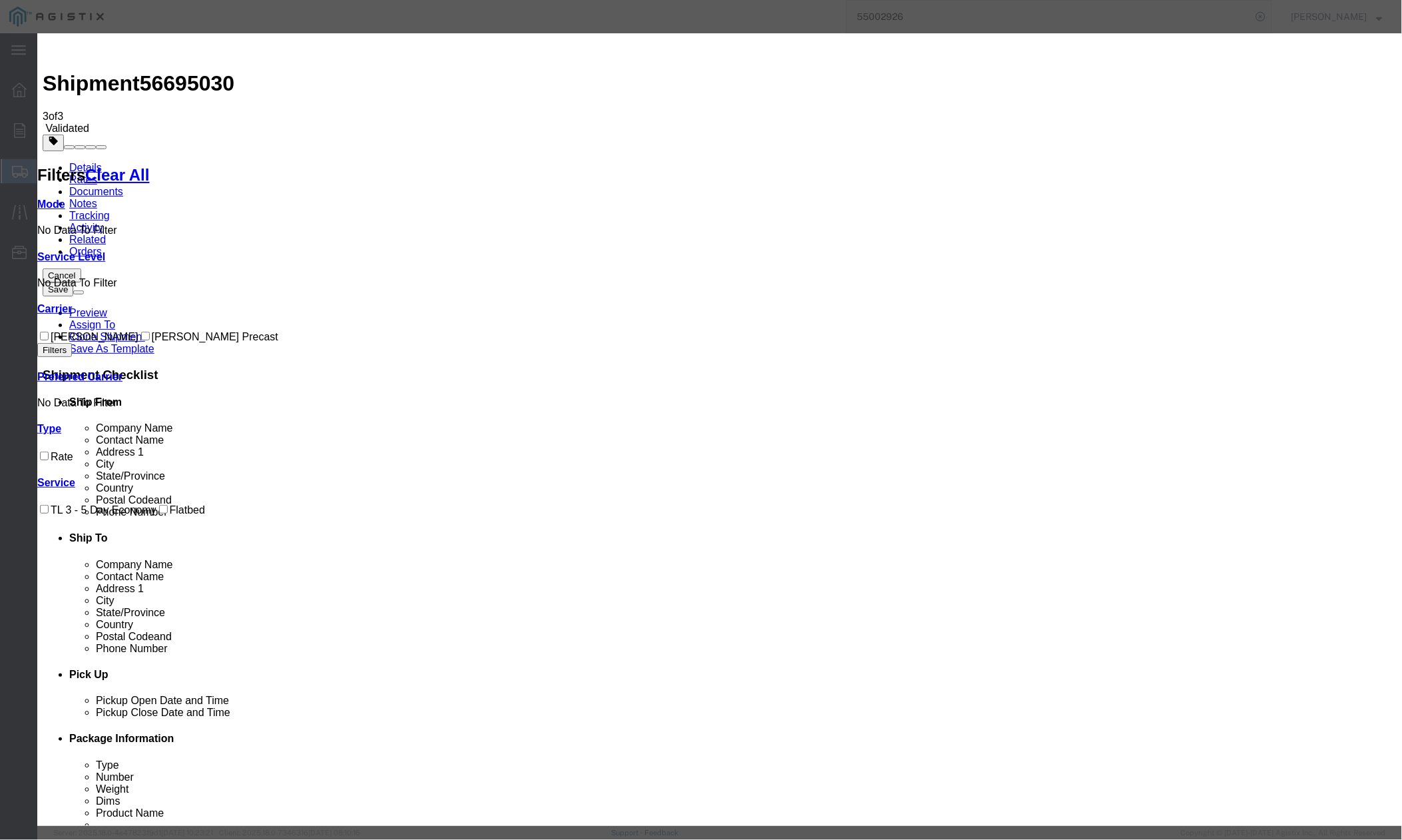
drag, startPoint x: 554, startPoint y: 130, endPoint x: 501, endPoint y: 130, distance: 53.0
paste input "56695030"
type input "56695030"
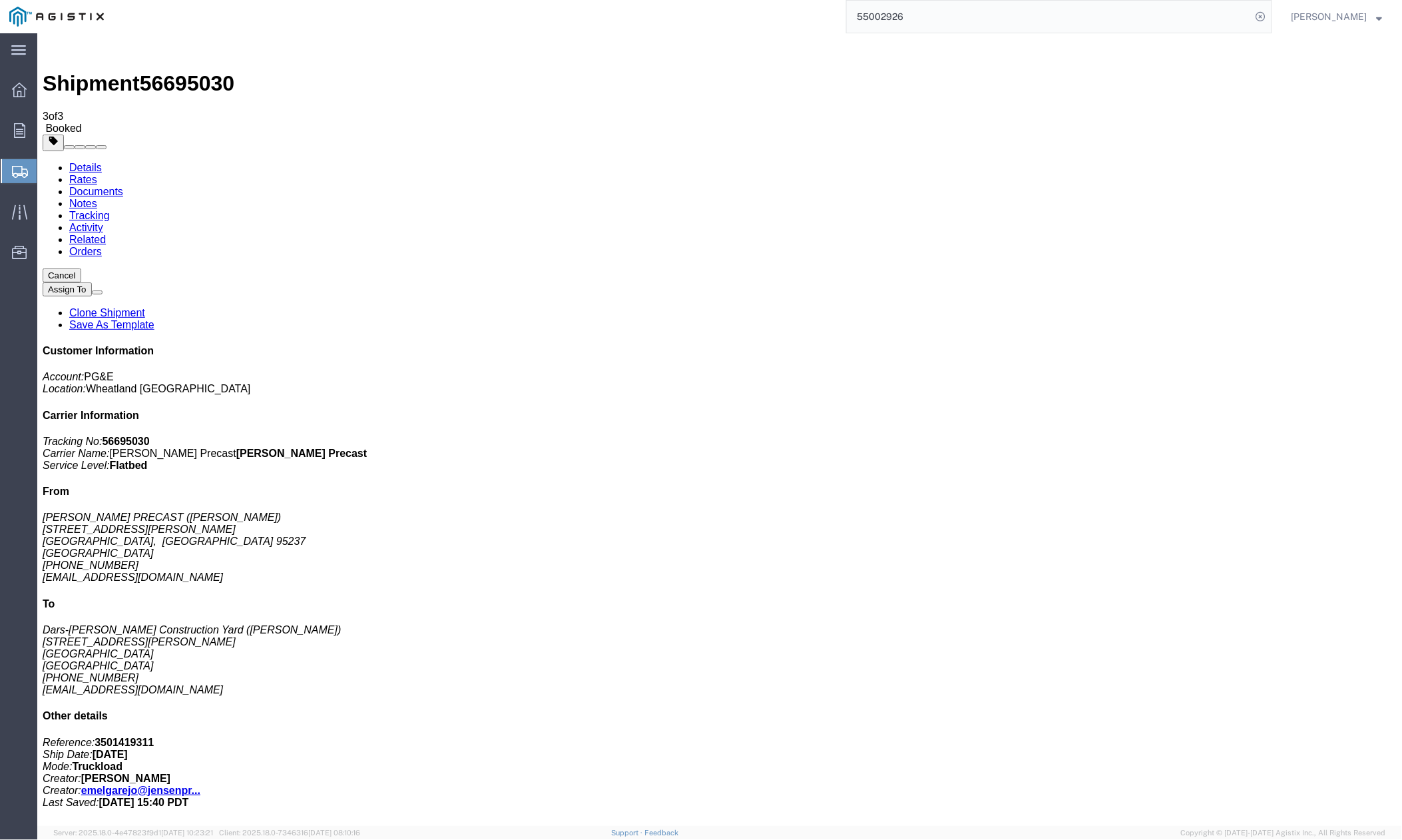
drag, startPoint x: 847, startPoint y: 367, endPoint x: 853, endPoint y: 351, distance: 17.1
